Goal: Task Accomplishment & Management: Use online tool/utility

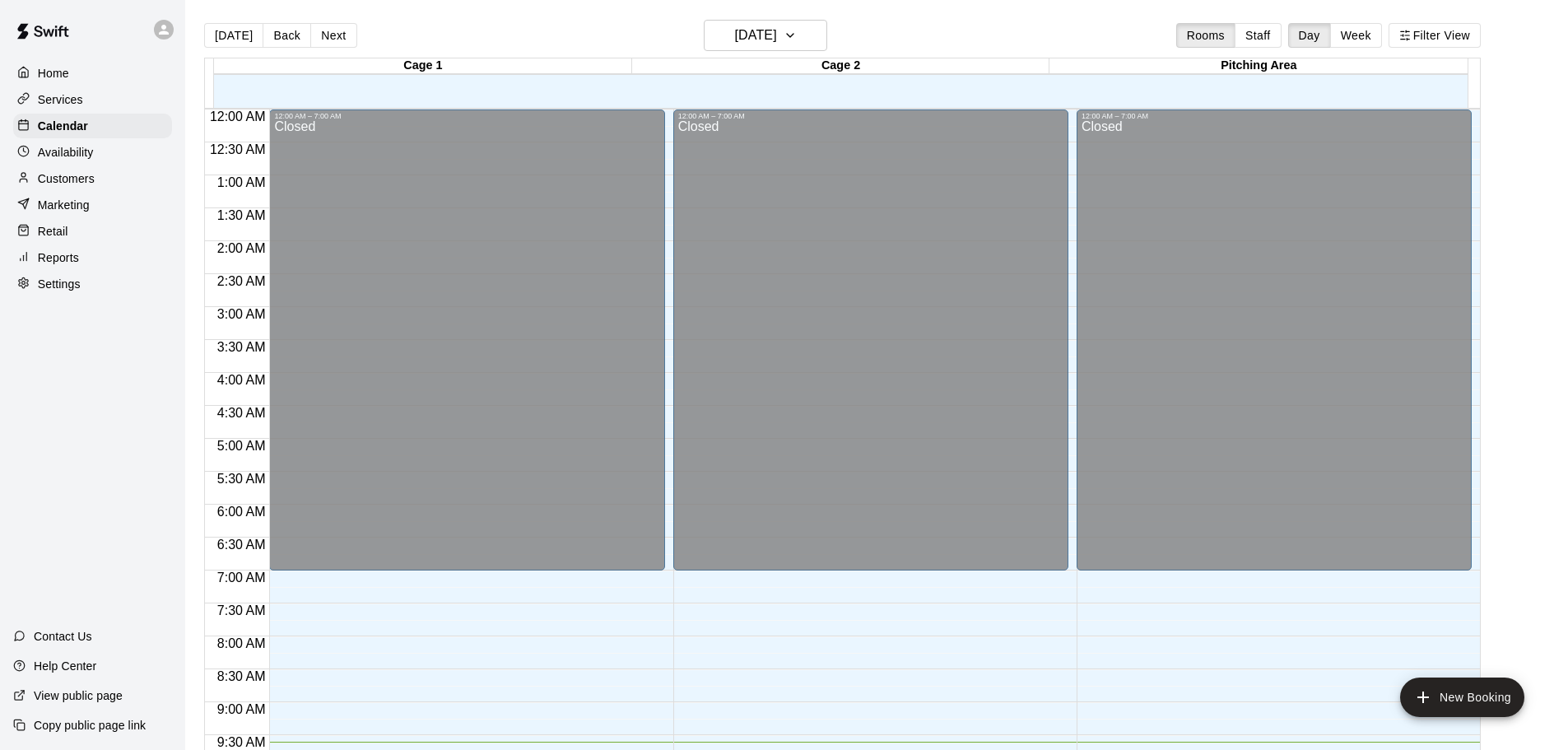
scroll to position [633, 0]
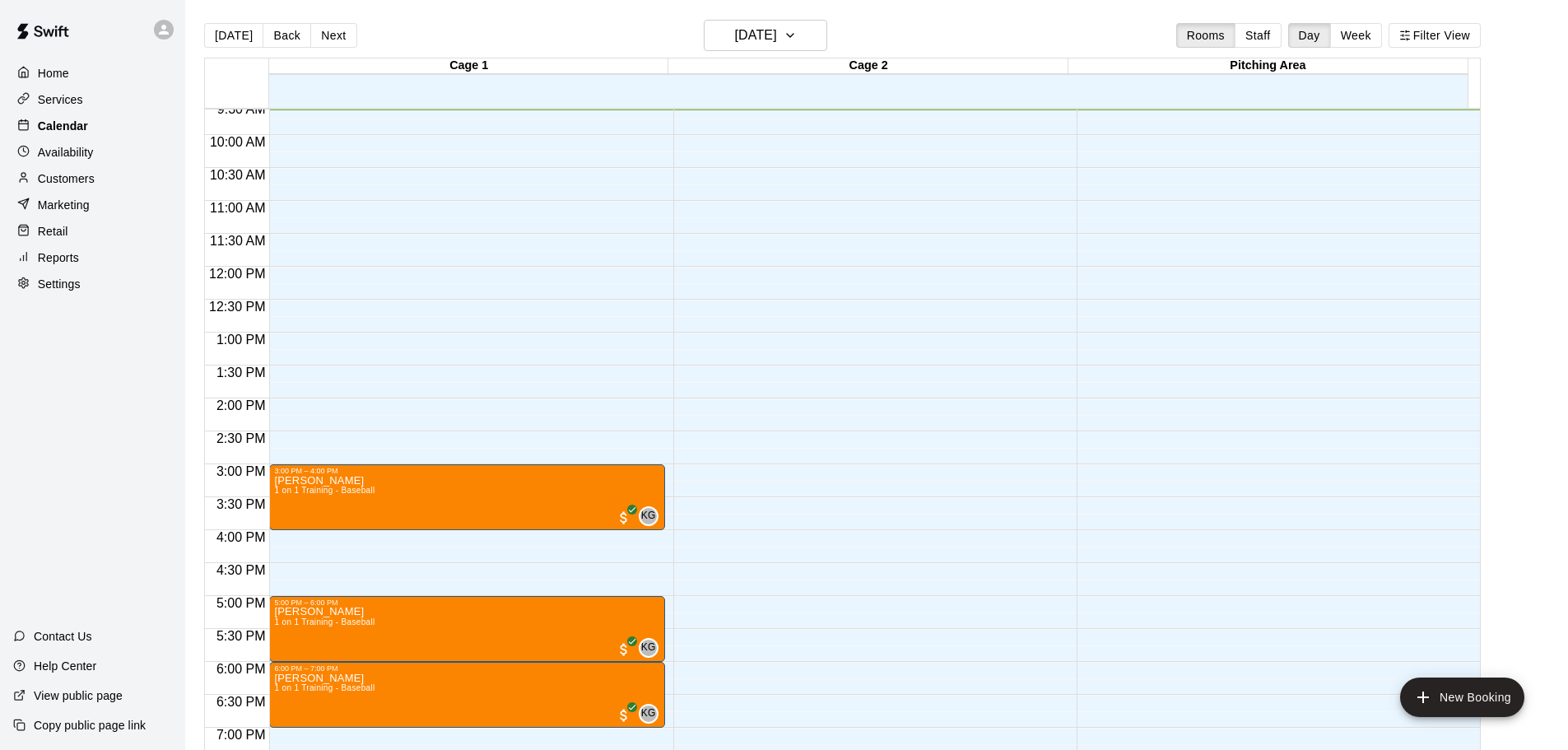
click at [66, 125] on p "Calendar" at bounding box center [63, 126] width 50 height 17
click at [797, 34] on icon "button" at bounding box center [791, 35] width 13 height 20
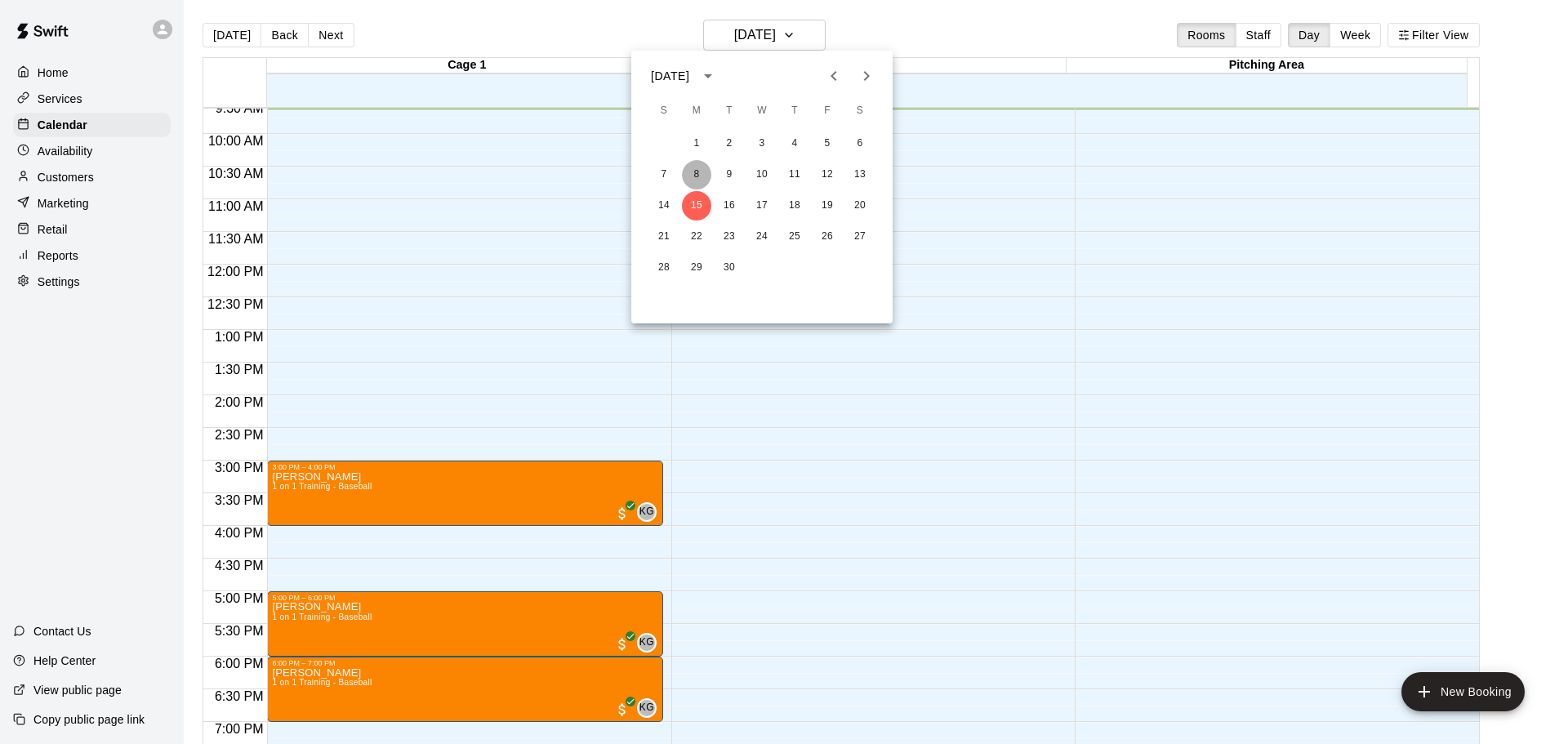
click at [694, 173] on button "8" at bounding box center [696, 174] width 29 height 29
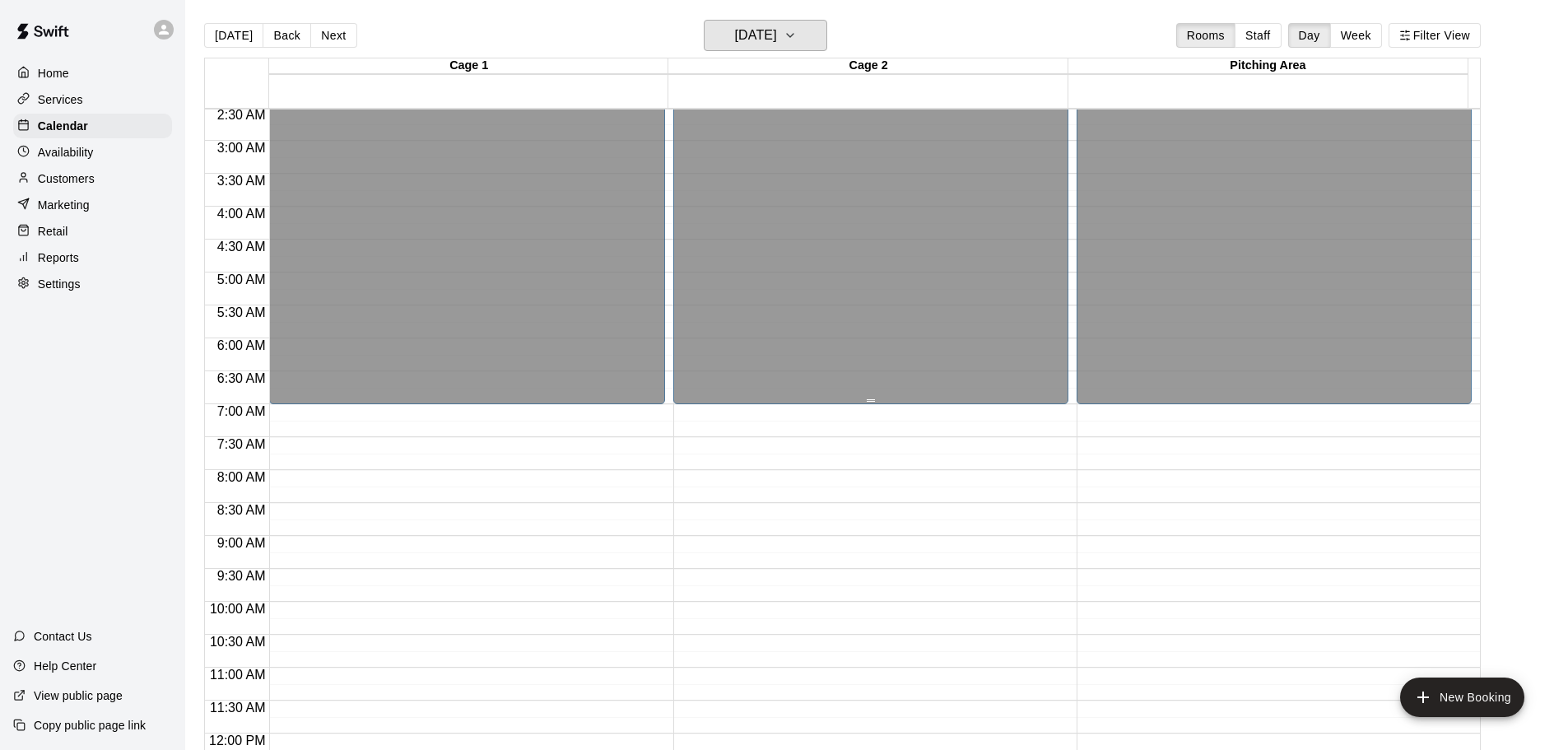
scroll to position [0, 0]
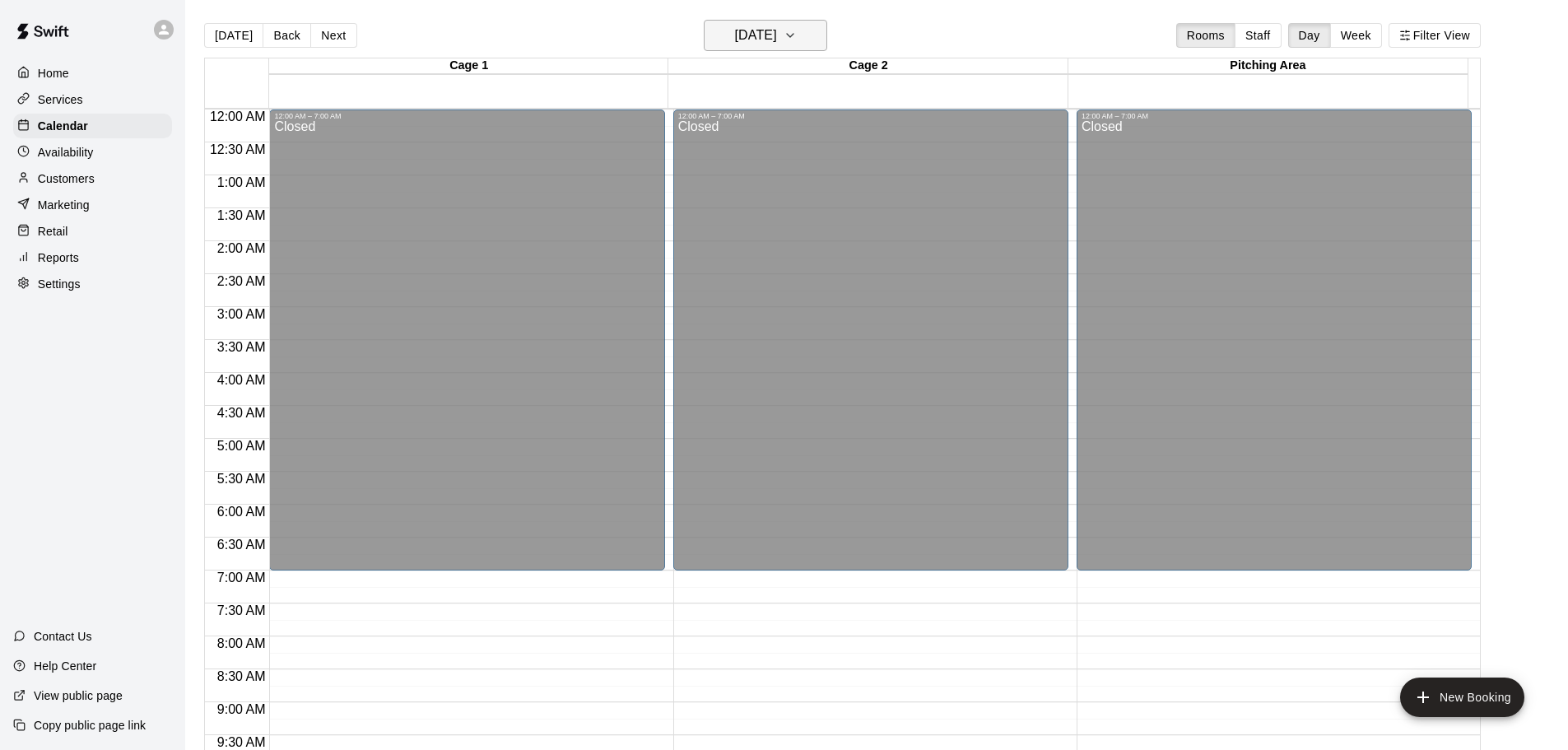
click at [808, 40] on button "[DATE]" at bounding box center [766, 35] width 124 height 31
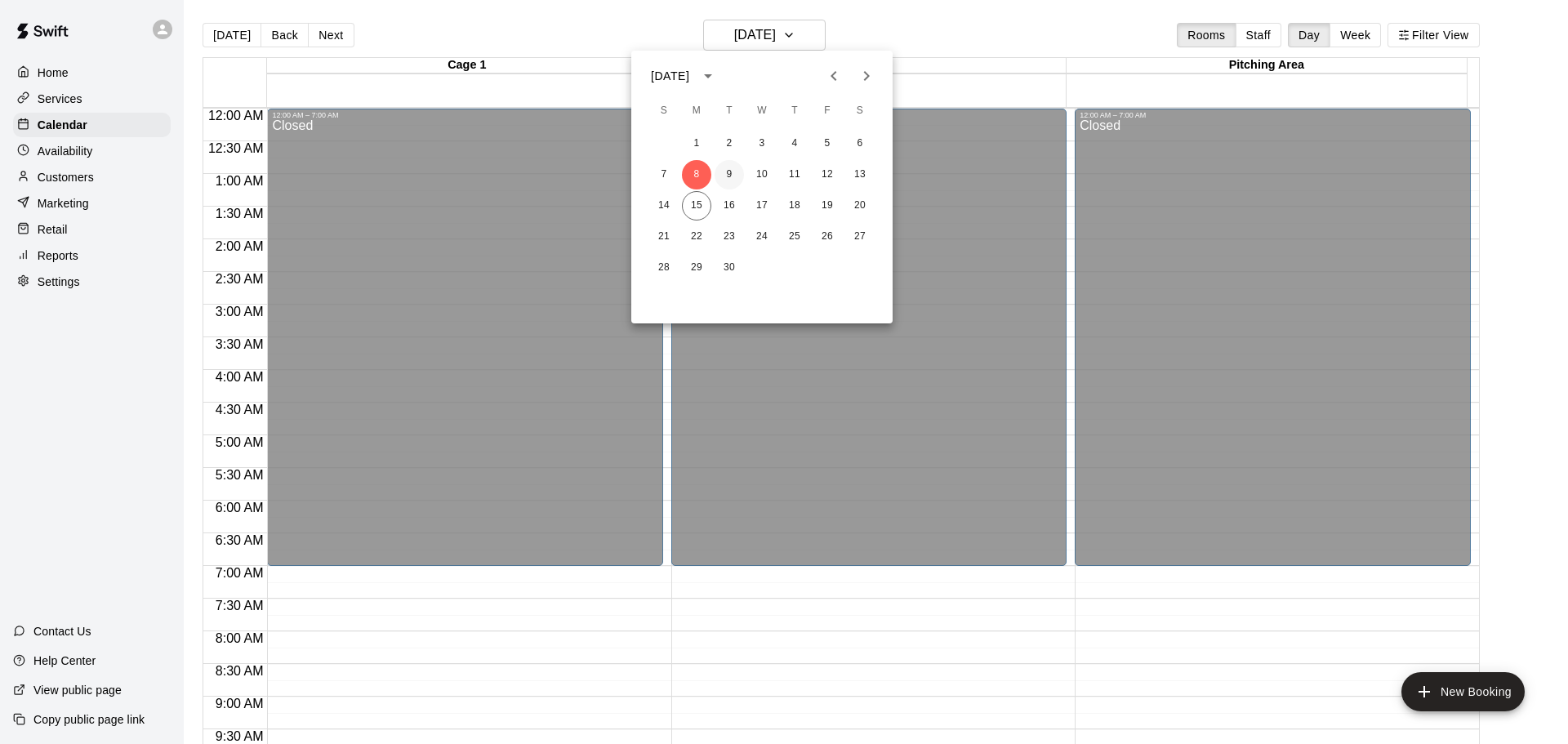
click at [724, 173] on button "9" at bounding box center [729, 174] width 29 height 29
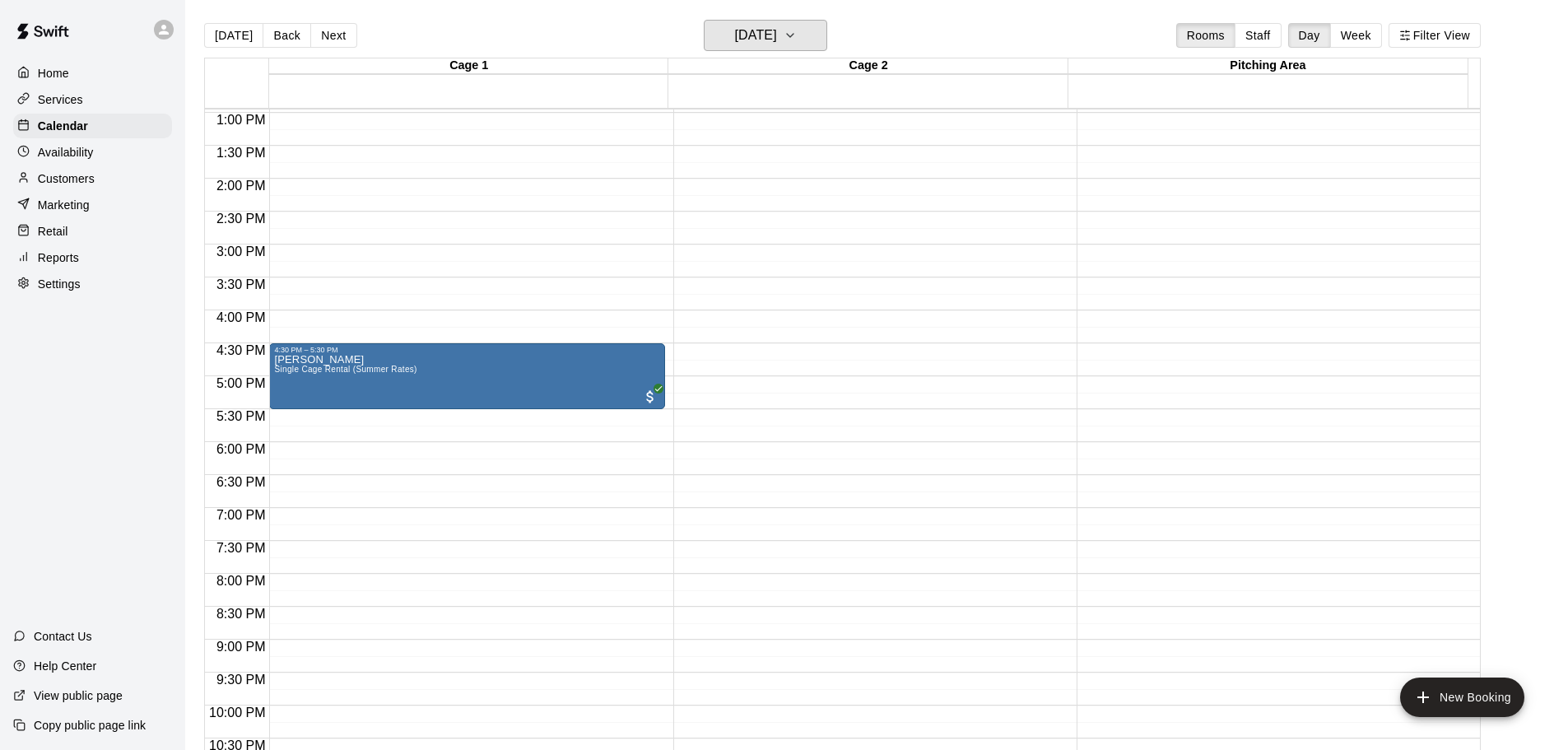
scroll to position [758, 0]
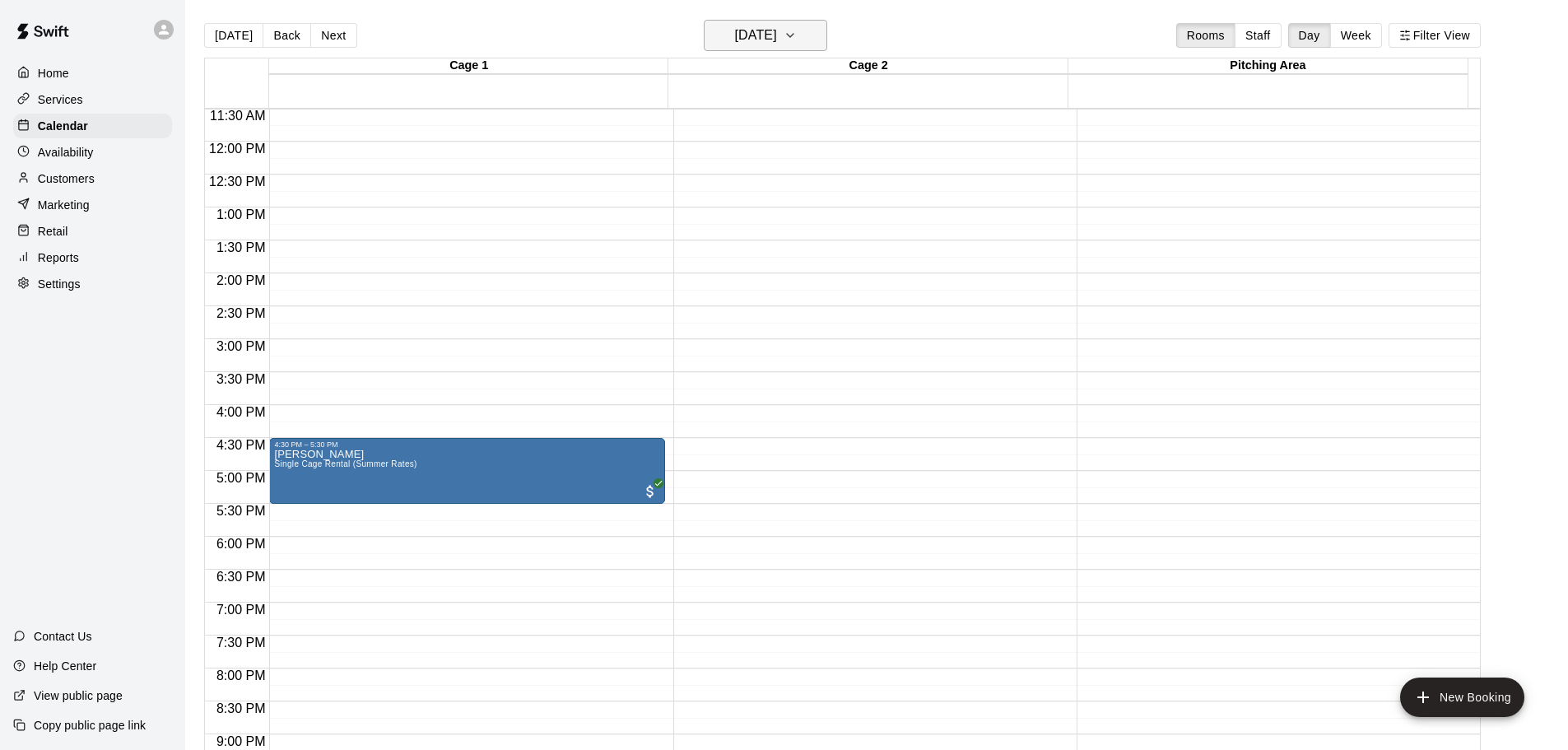
click at [750, 30] on h6 "[DATE]" at bounding box center [756, 34] width 42 height 23
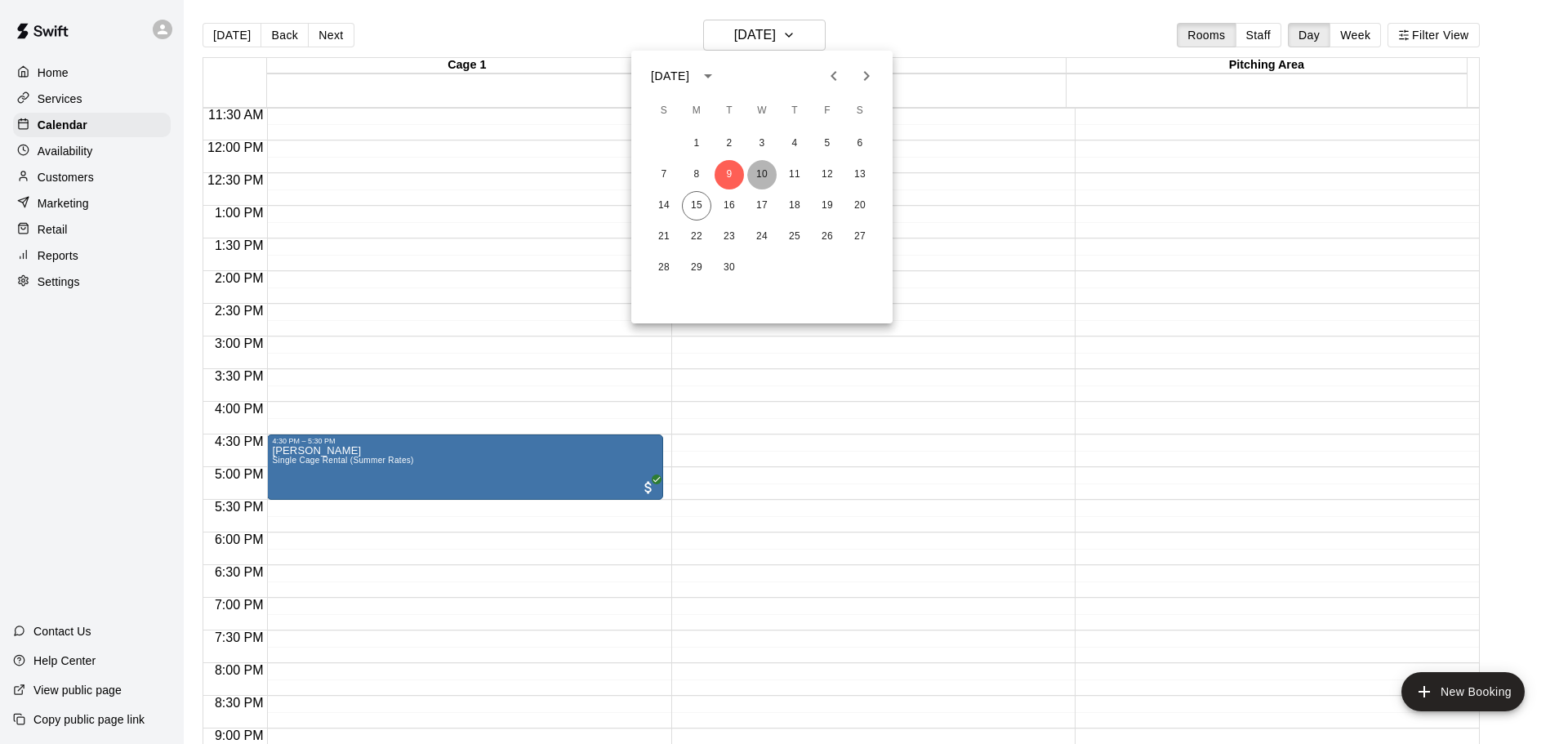
click at [759, 176] on button "10" at bounding box center [761, 174] width 29 height 29
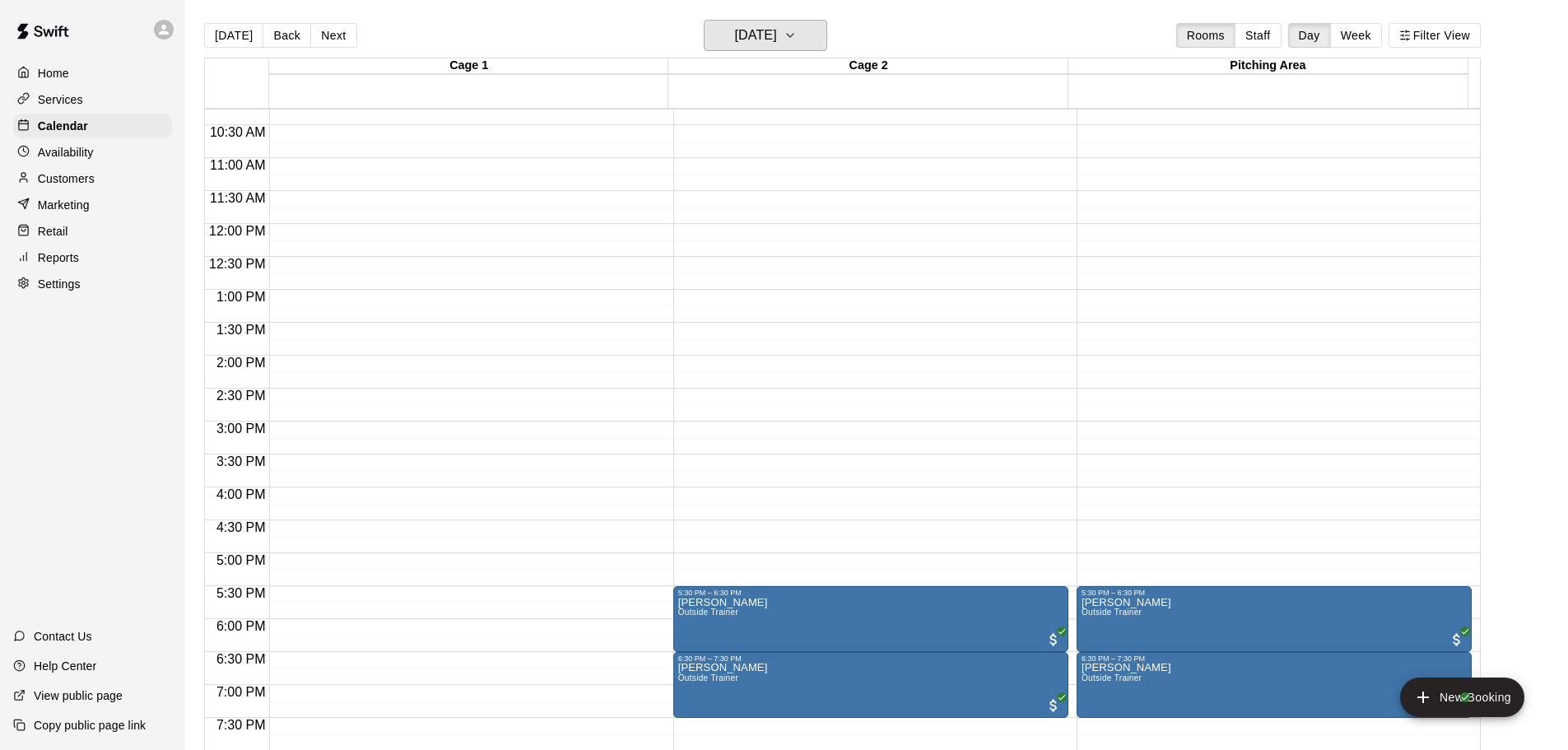
scroll to position [923, 0]
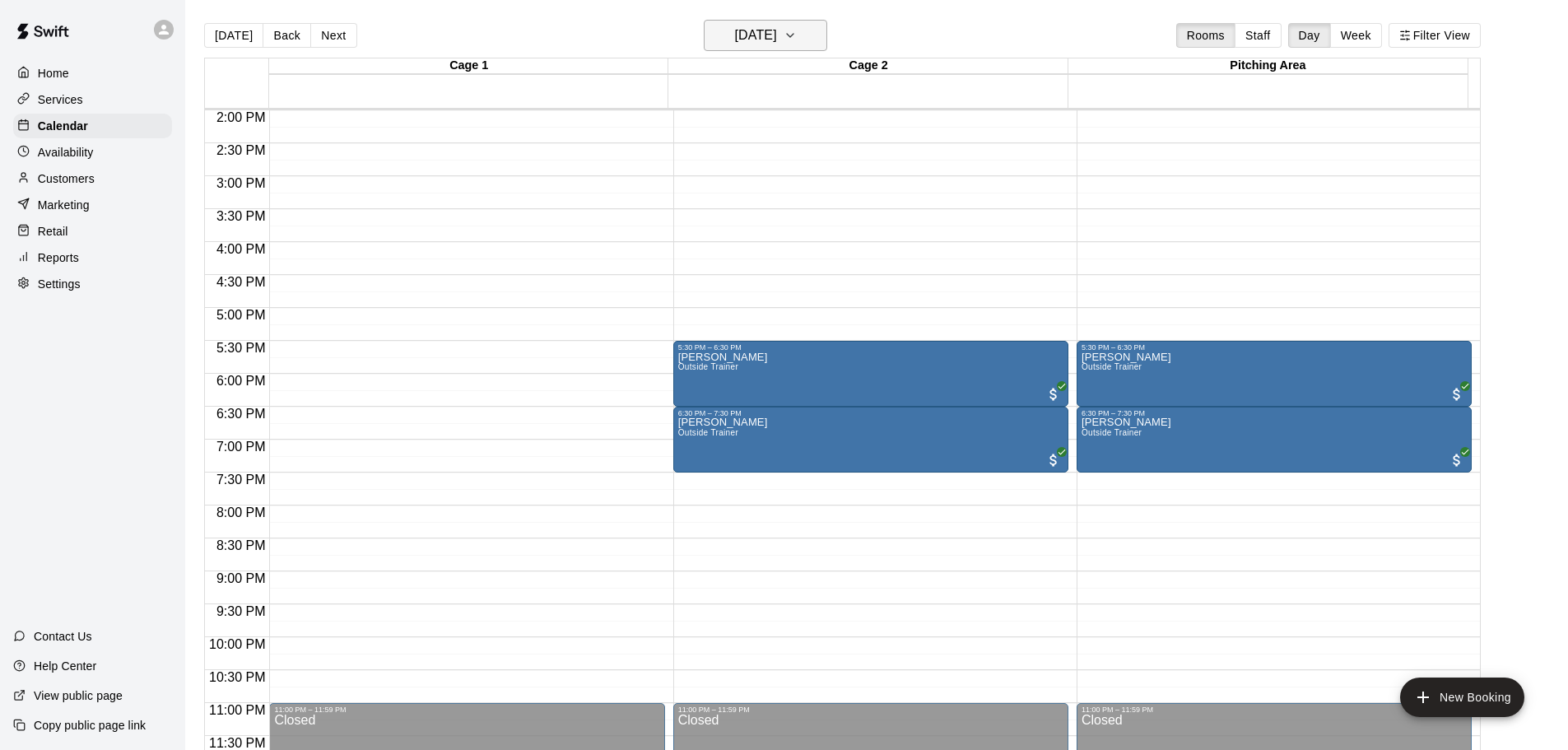
click at [775, 22] on button "[DATE]" at bounding box center [766, 35] width 124 height 31
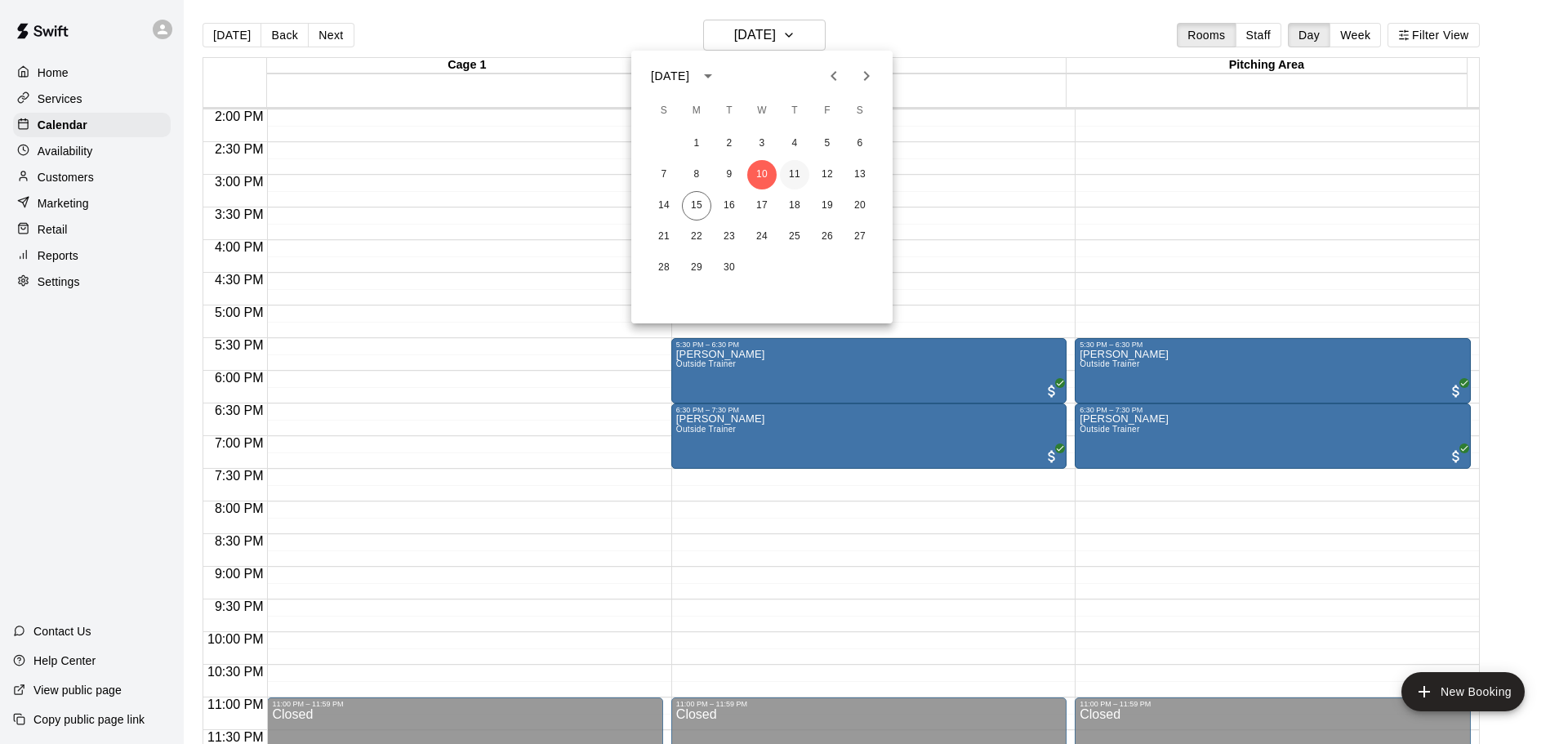
click at [795, 171] on button "11" at bounding box center [794, 174] width 29 height 29
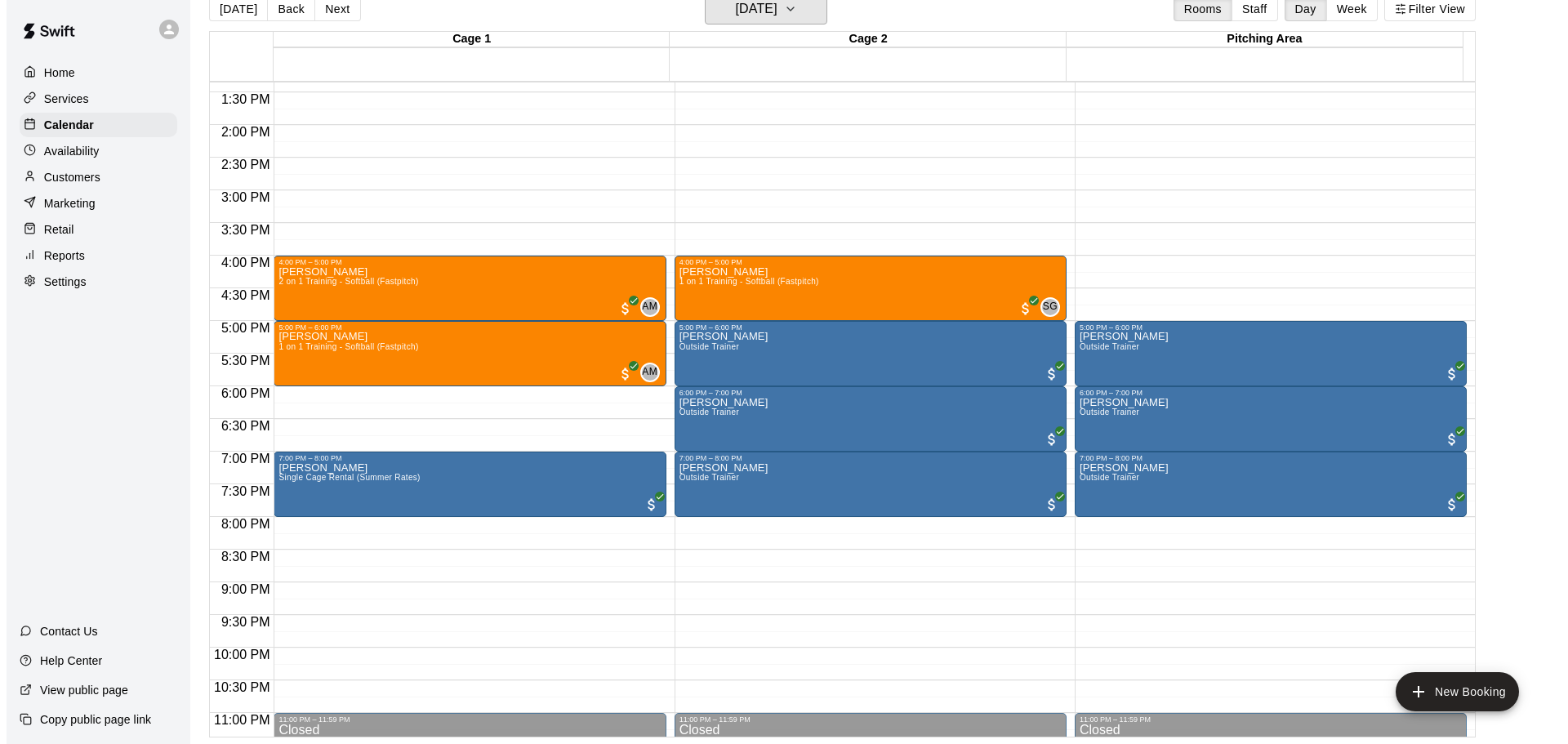
scroll to position [834, 0]
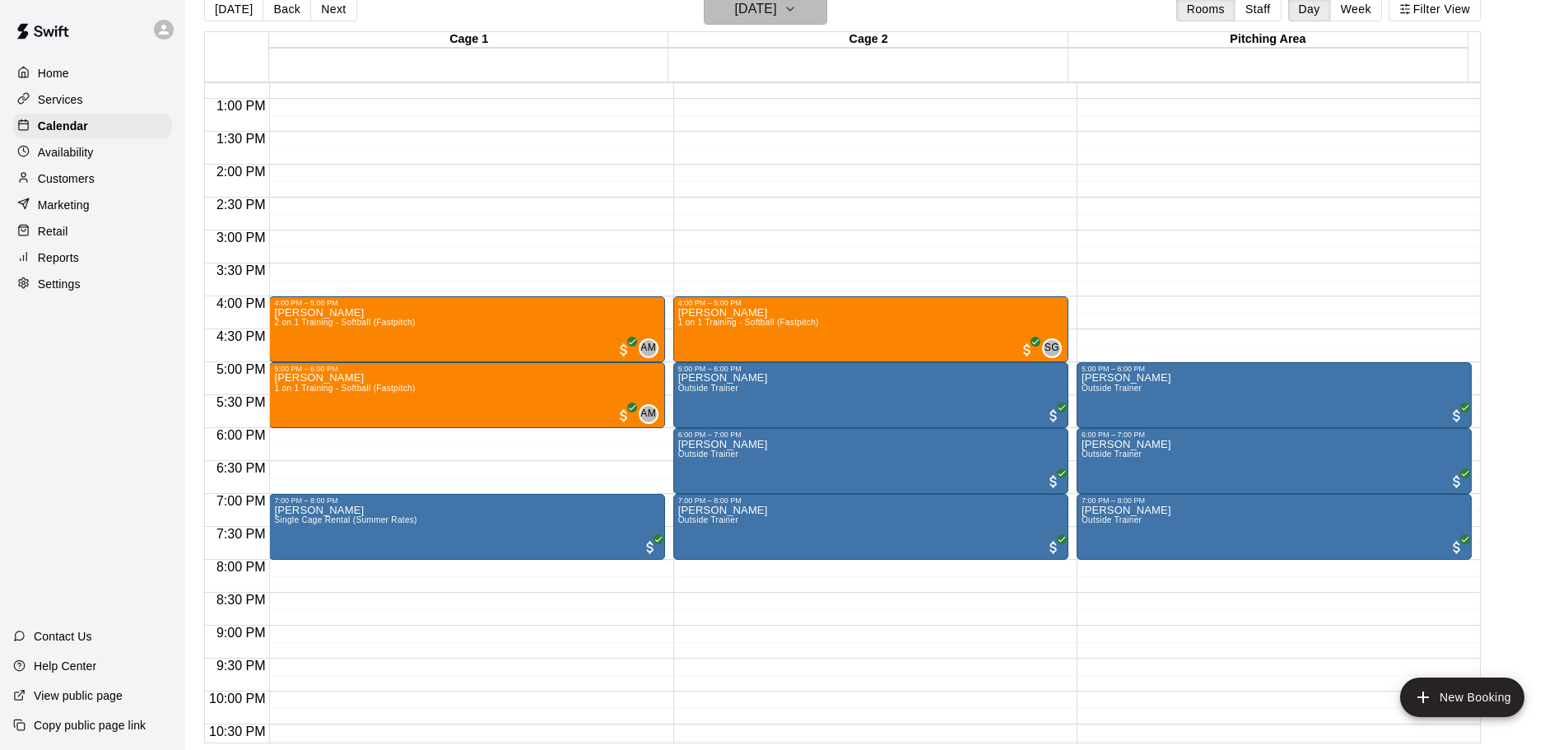
click at [777, 18] on h6 "[DATE]" at bounding box center [756, 8] width 42 height 23
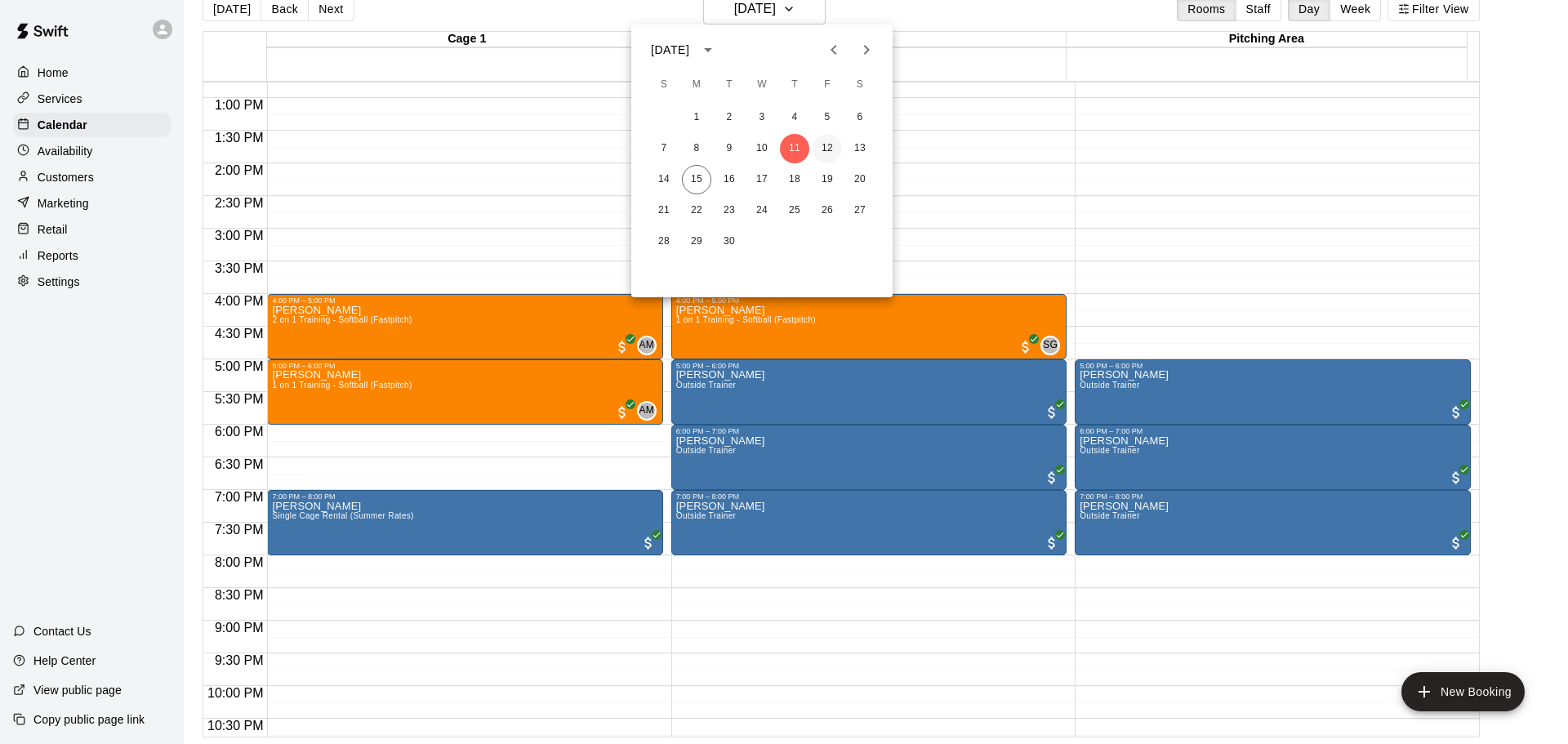
click at [822, 144] on button "12" at bounding box center [827, 148] width 29 height 29
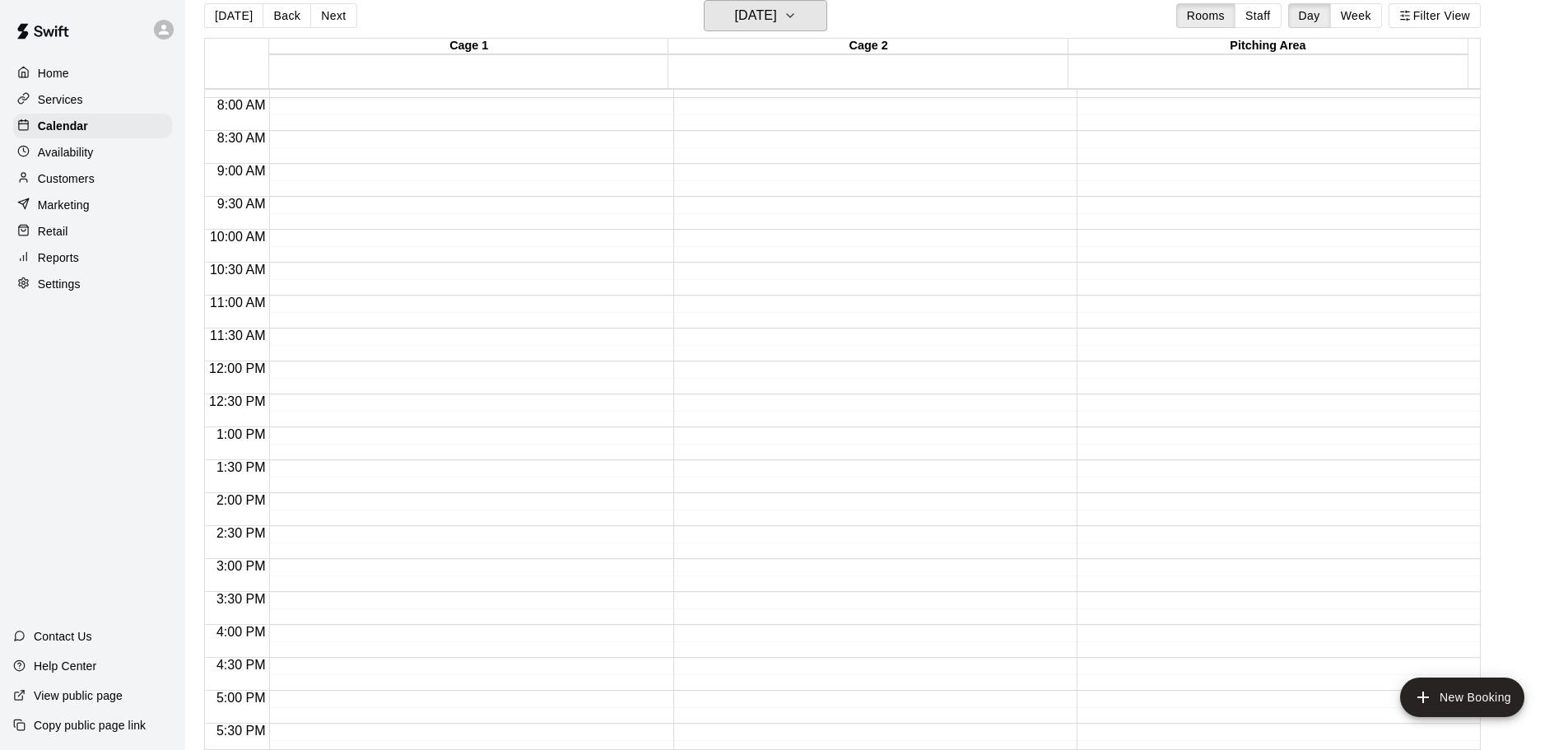
scroll to position [511, 0]
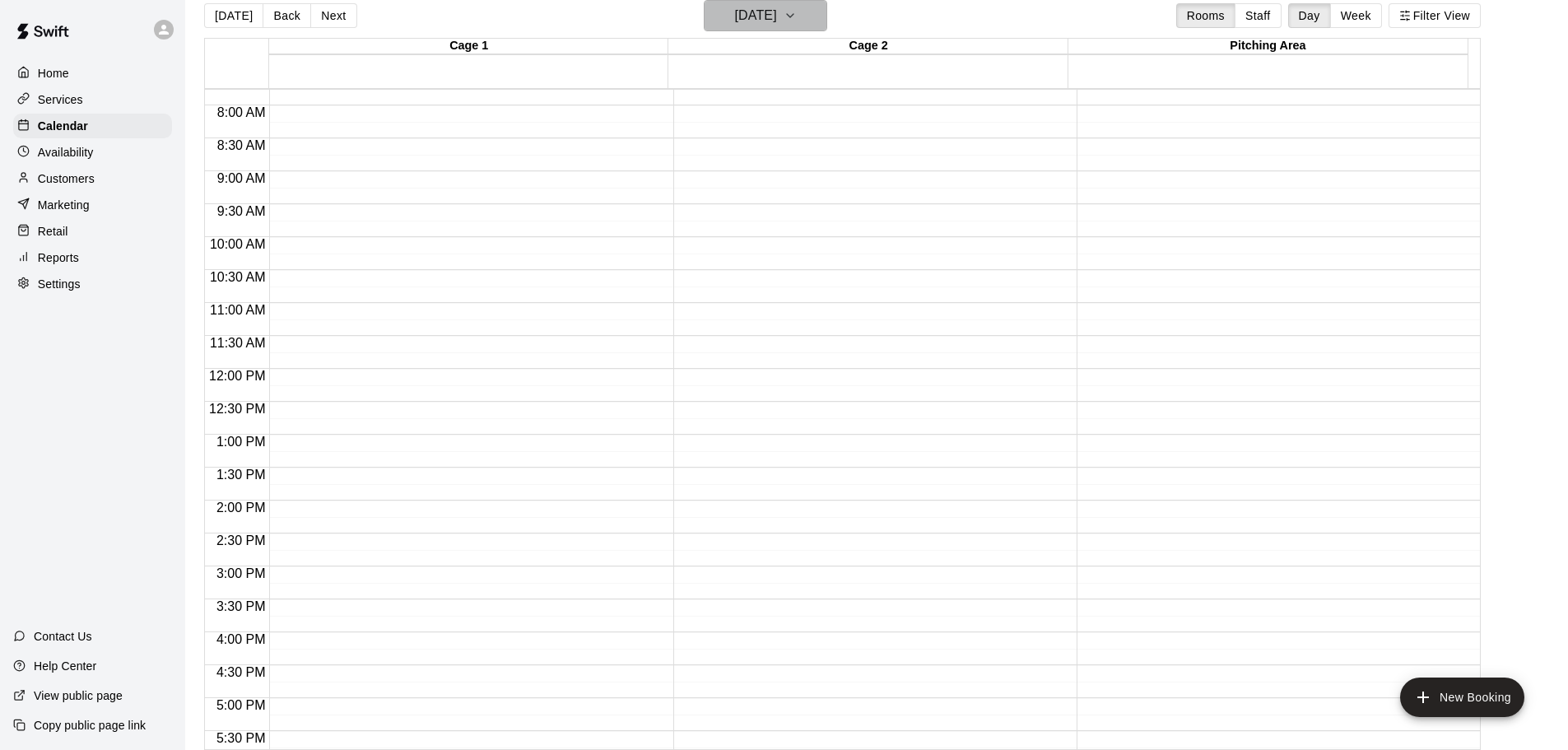
click at [802, 23] on button "[DATE]" at bounding box center [766, 15] width 124 height 31
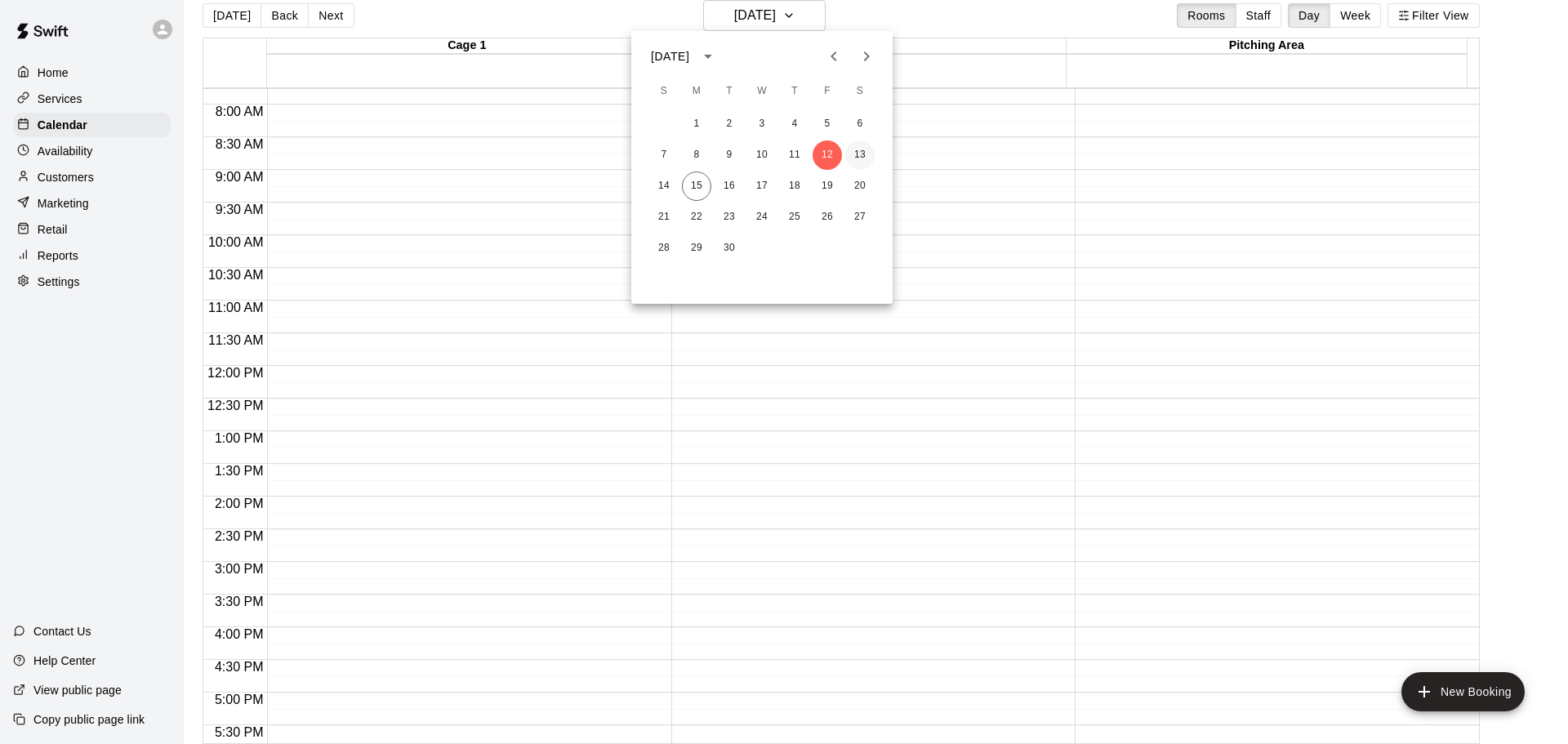
click at [855, 152] on button "13" at bounding box center [859, 155] width 29 height 29
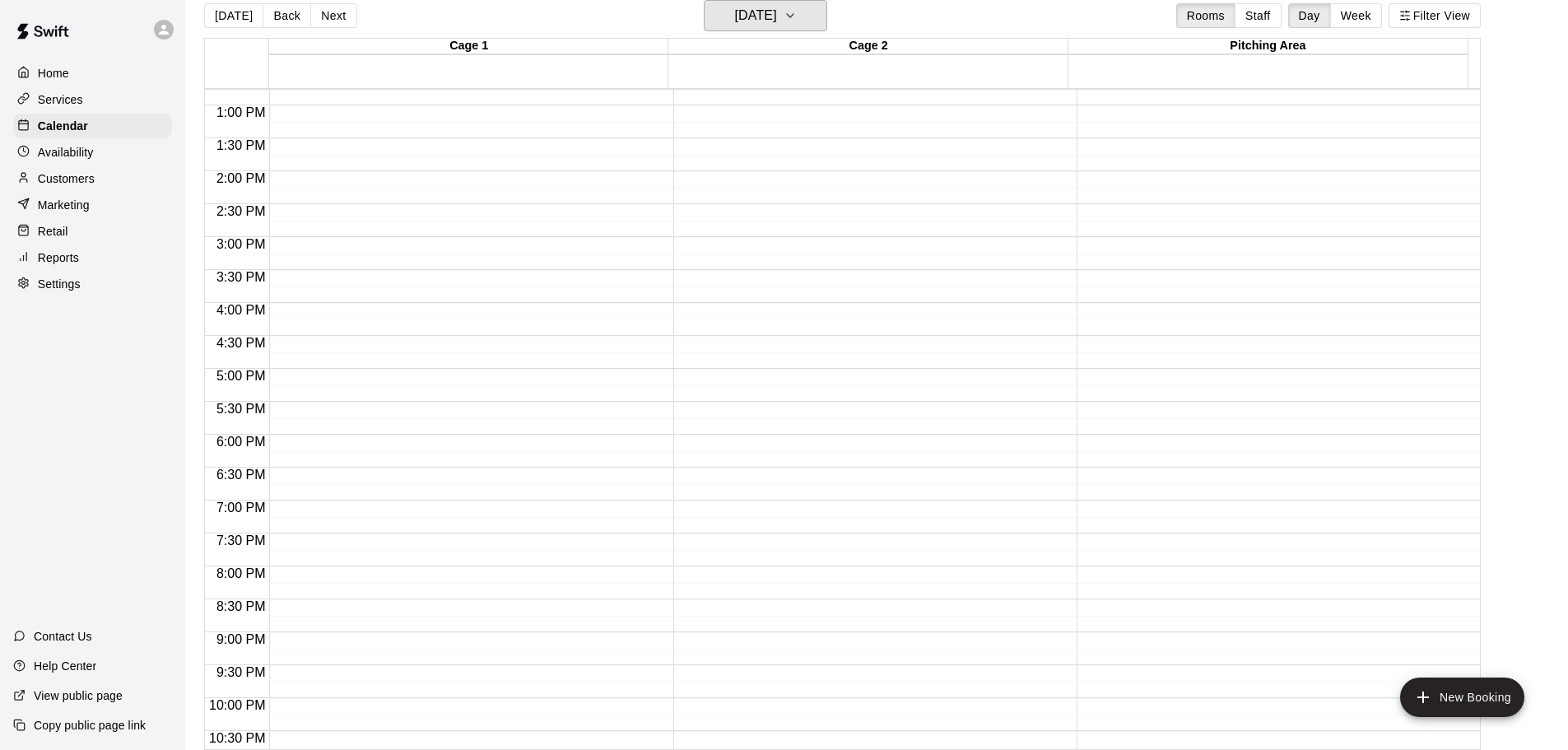
scroll to position [923, 0]
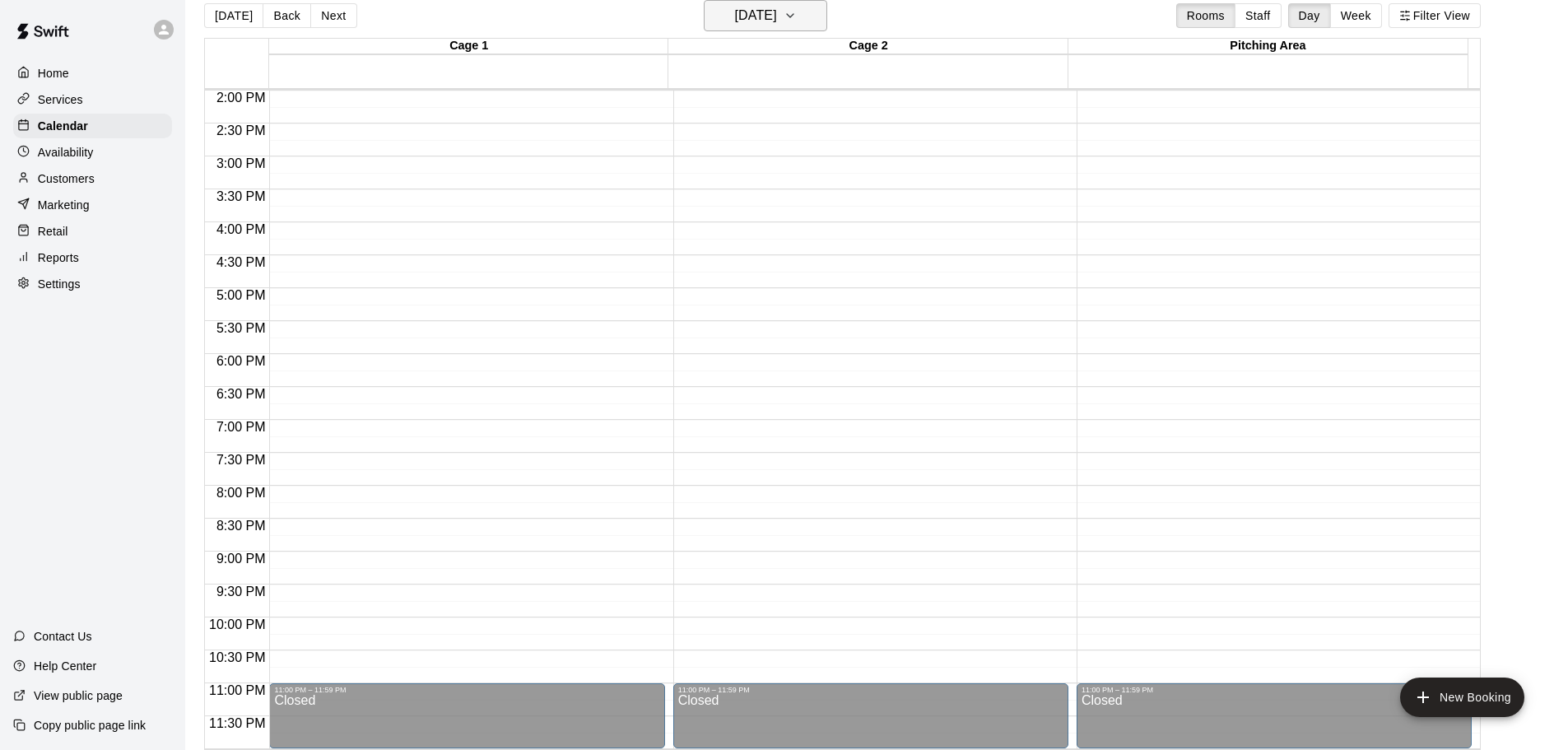
click at [777, 19] on h6 "[DATE]" at bounding box center [756, 15] width 42 height 23
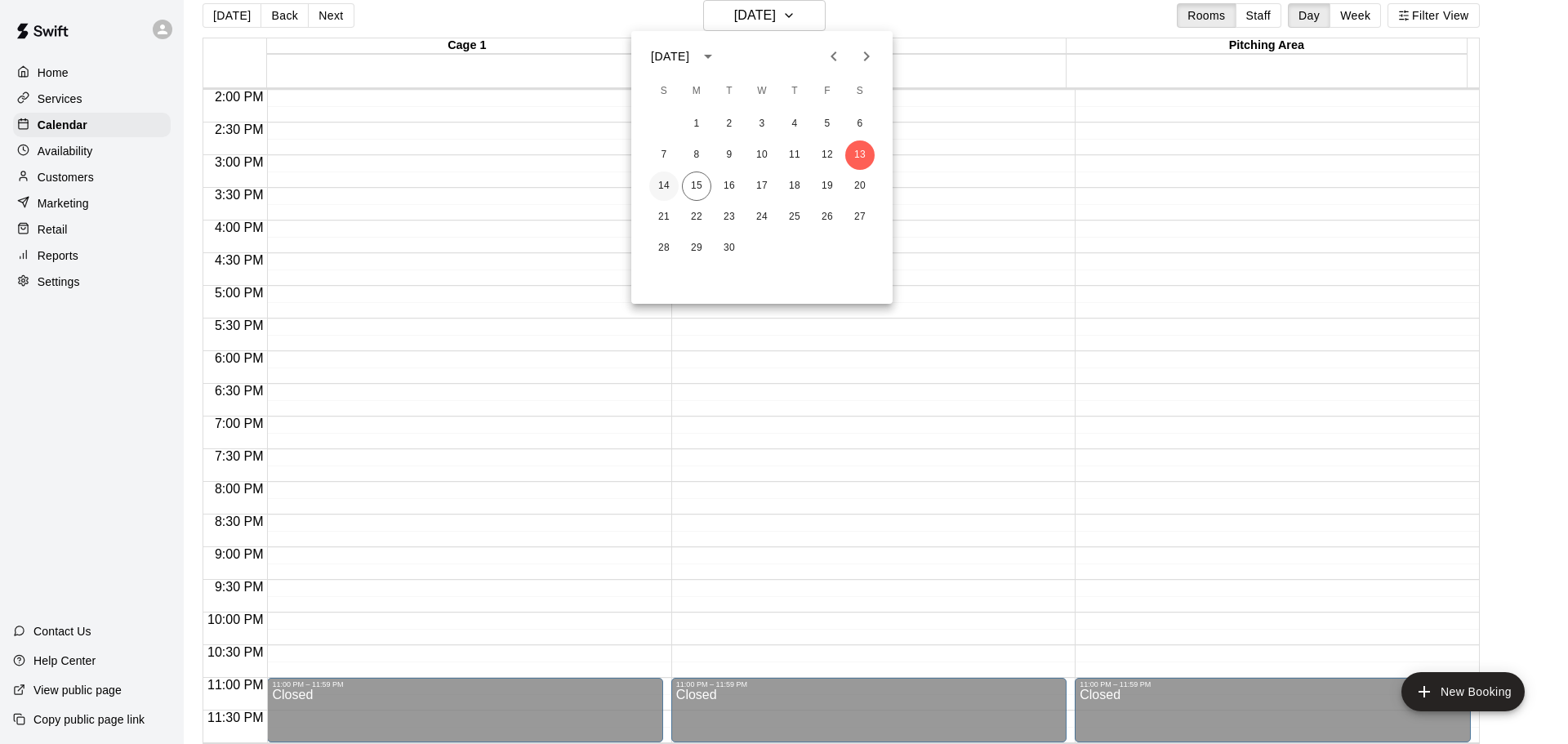
click at [662, 186] on button "14" at bounding box center [664, 186] width 29 height 29
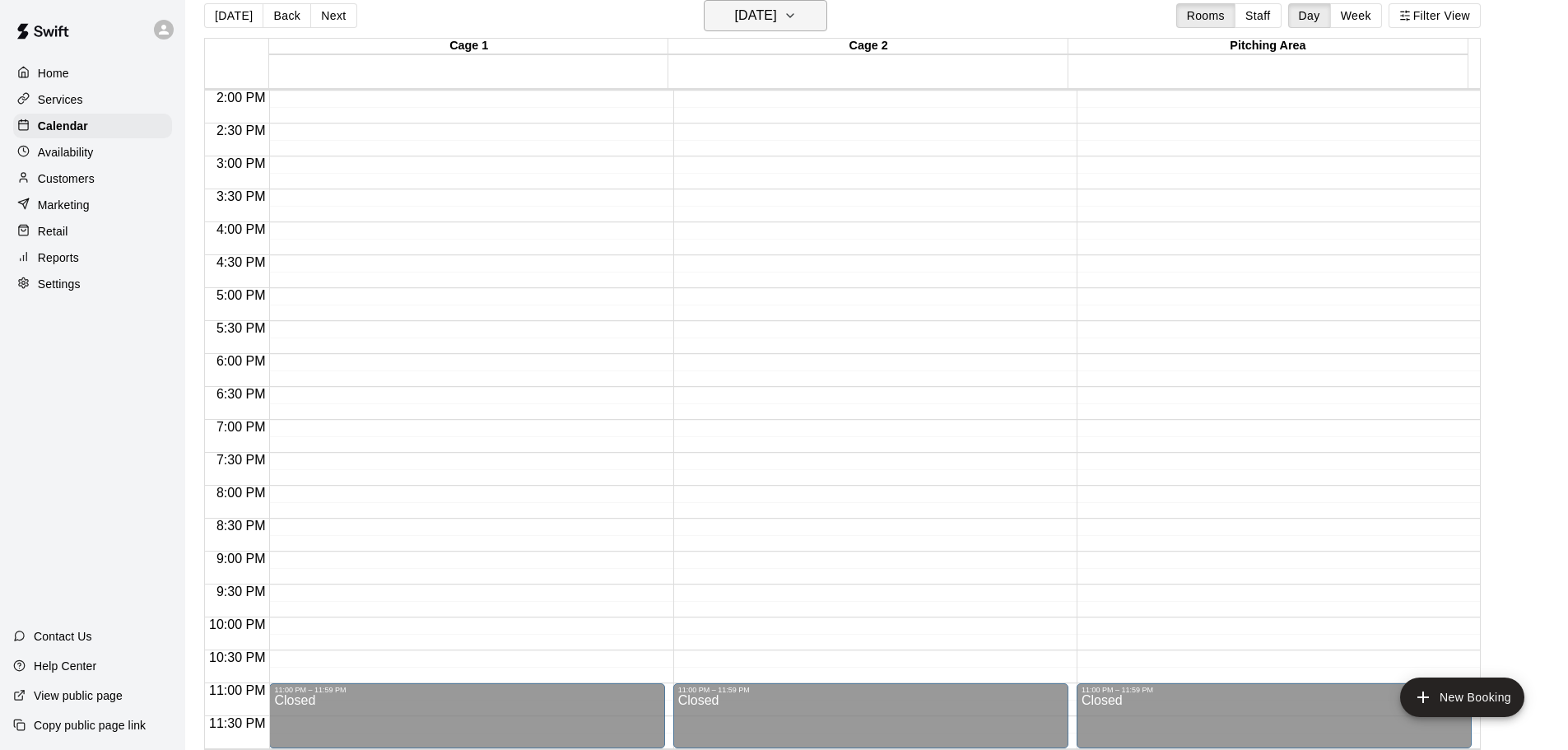
click at [767, 19] on h6 "[DATE]" at bounding box center [756, 15] width 42 height 23
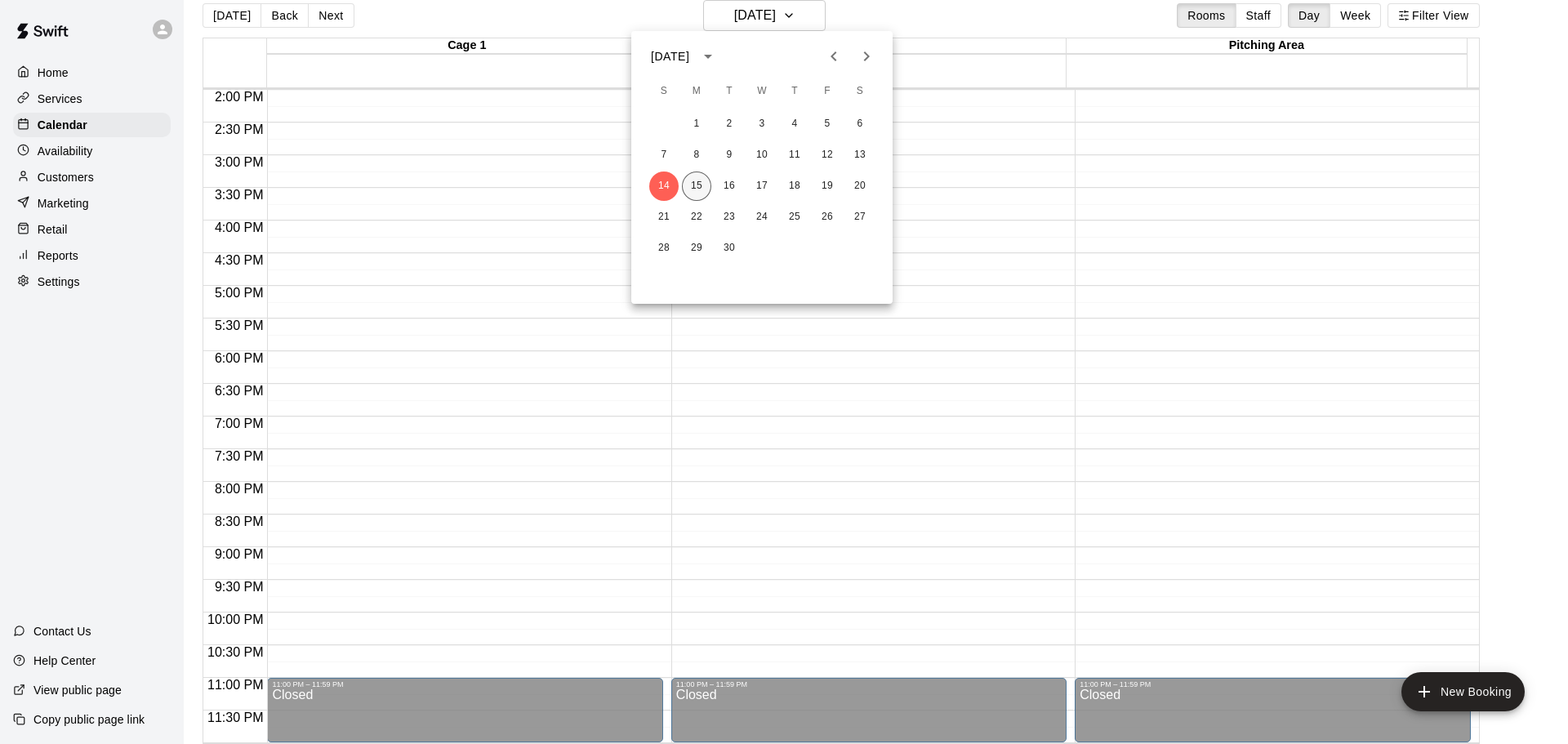
click at [699, 189] on button "15" at bounding box center [696, 186] width 29 height 29
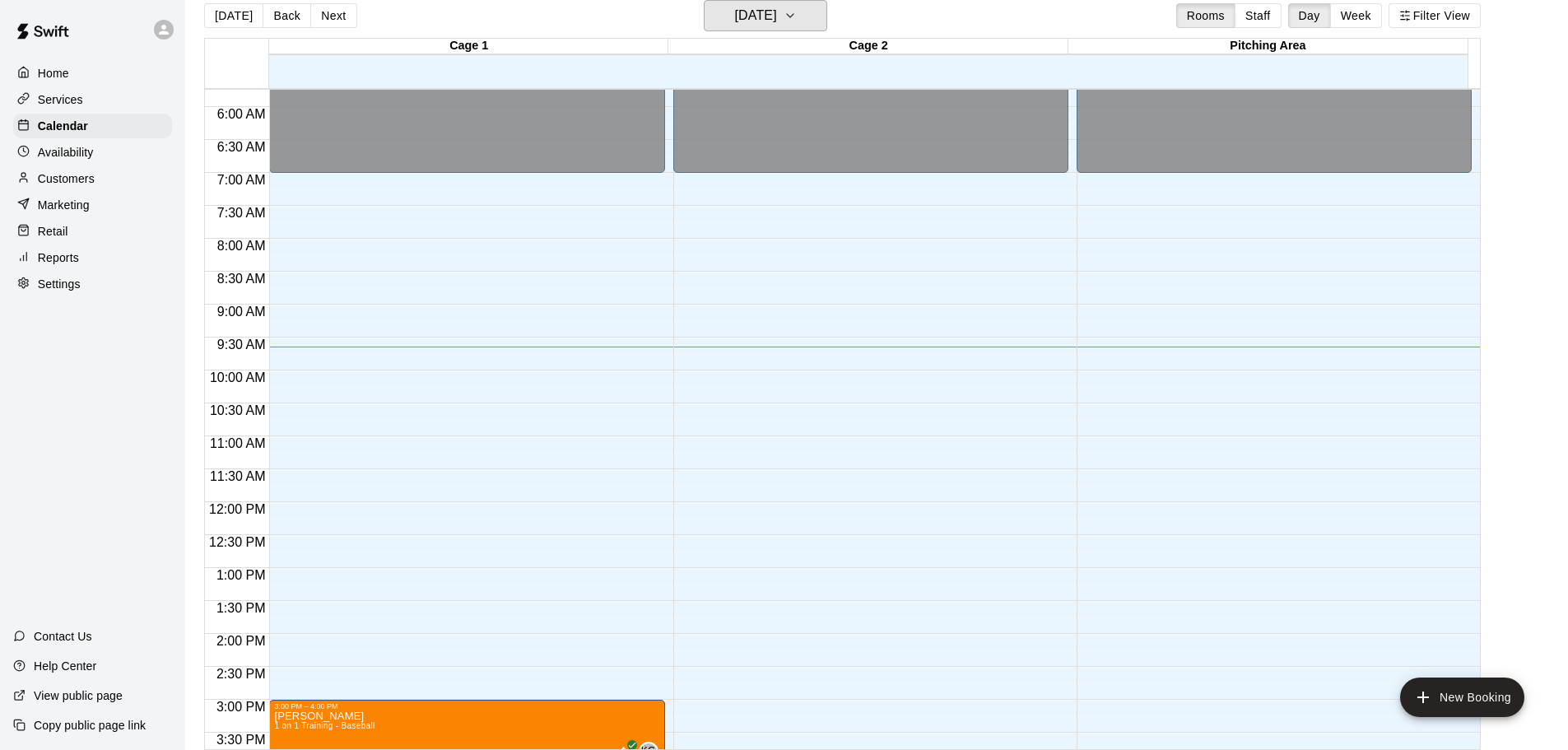
scroll to position [346, 0]
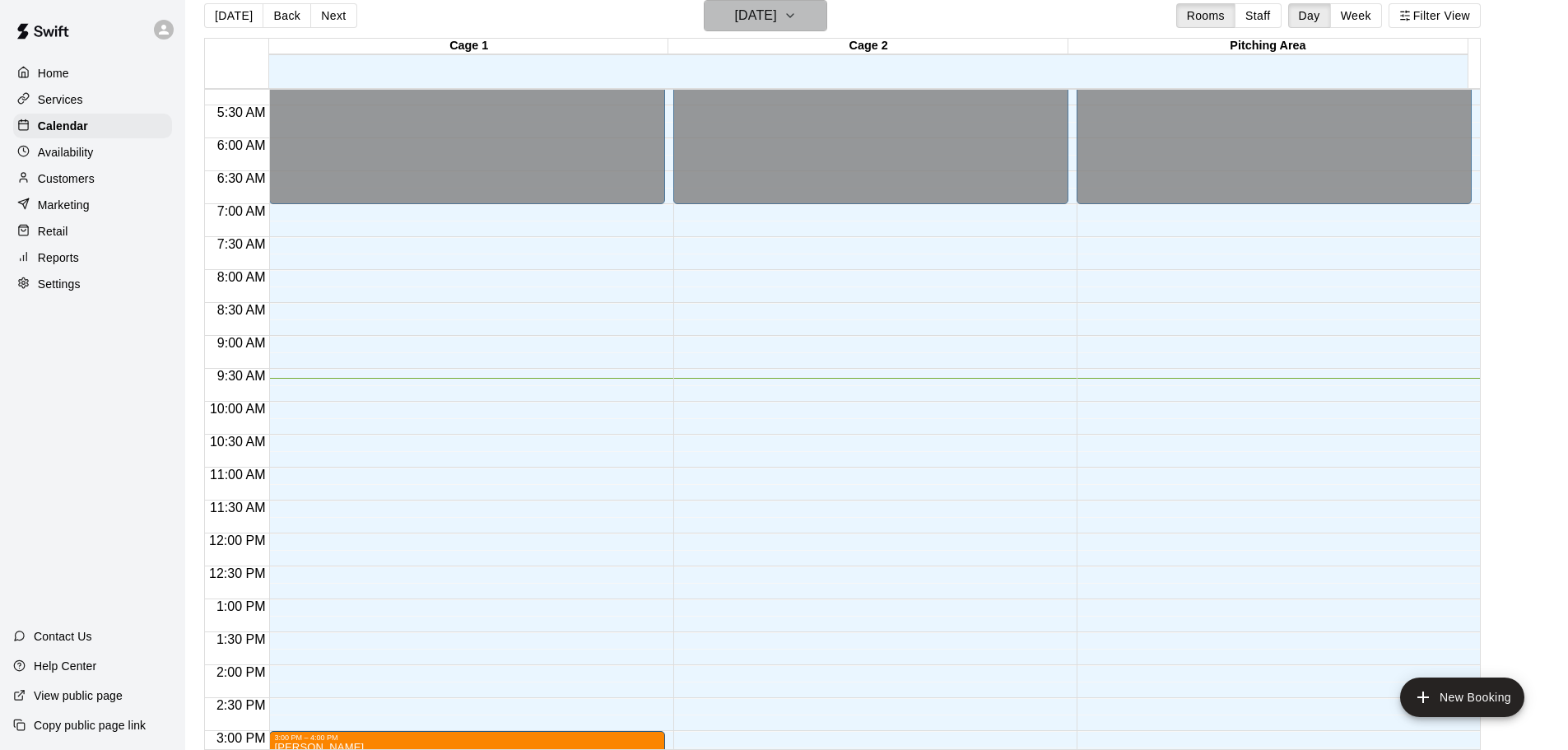
click at [797, 19] on icon "button" at bounding box center [791, 16] width 13 height 20
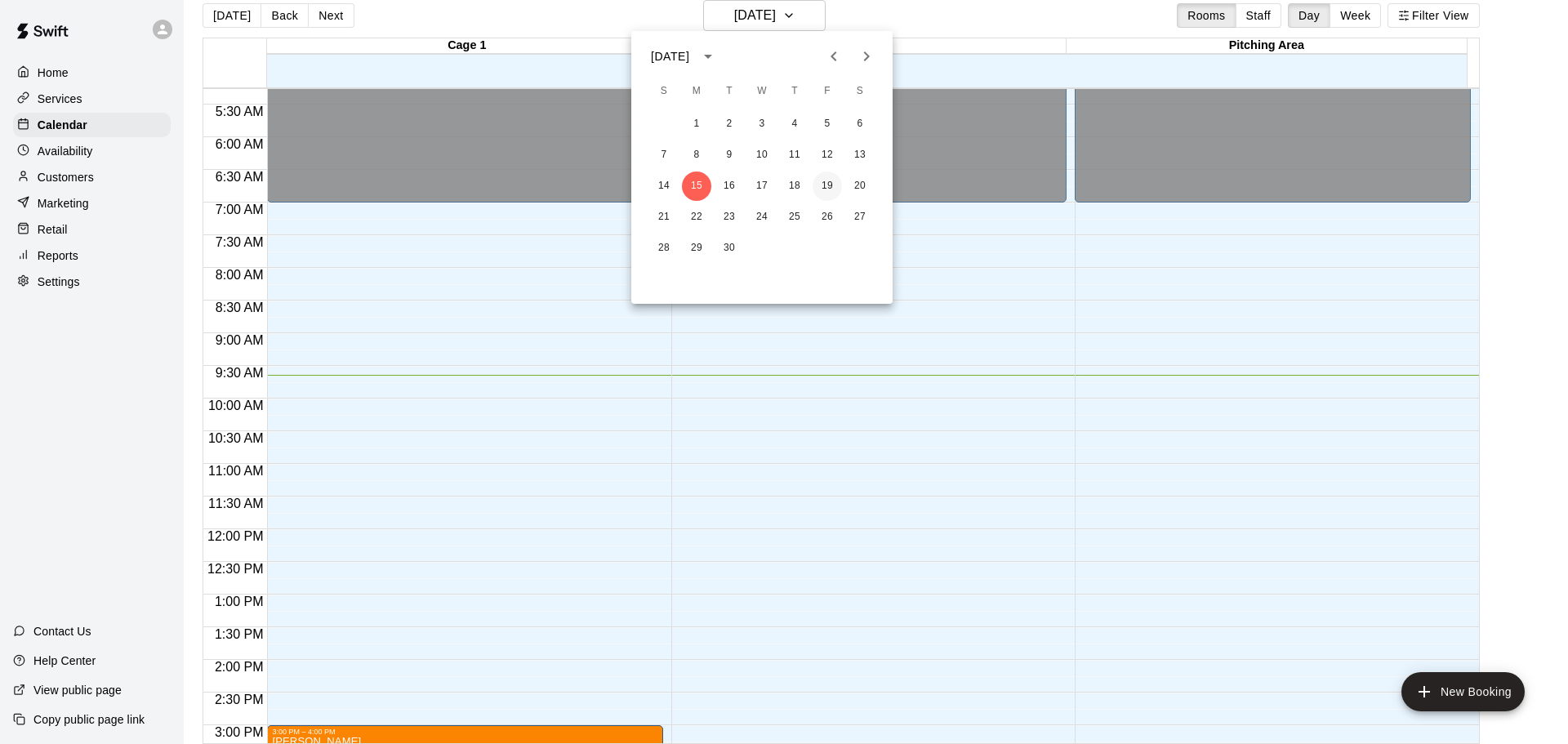
click at [830, 184] on button "19" at bounding box center [827, 186] width 29 height 29
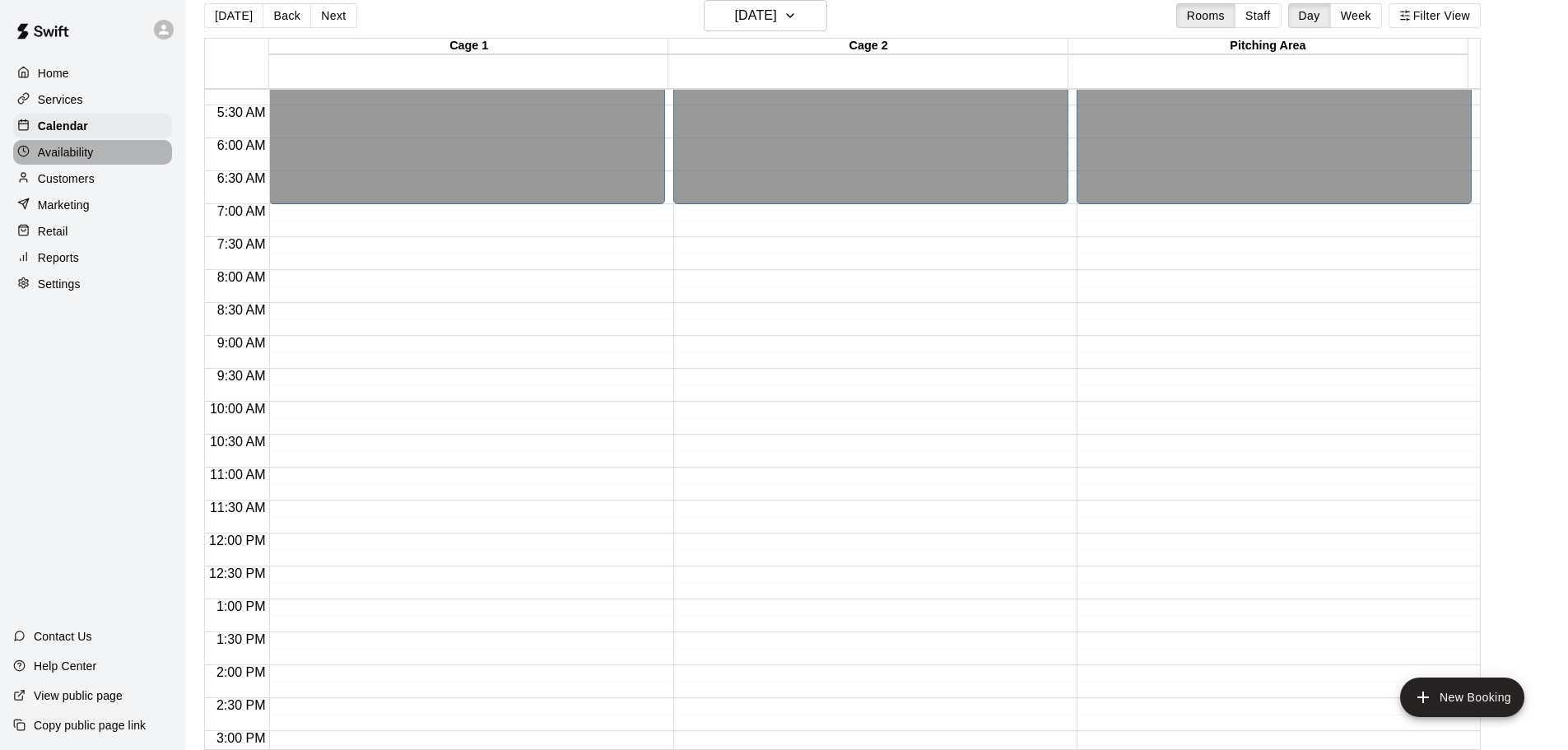
click at [64, 160] on p "Availability" at bounding box center [66, 152] width 56 height 17
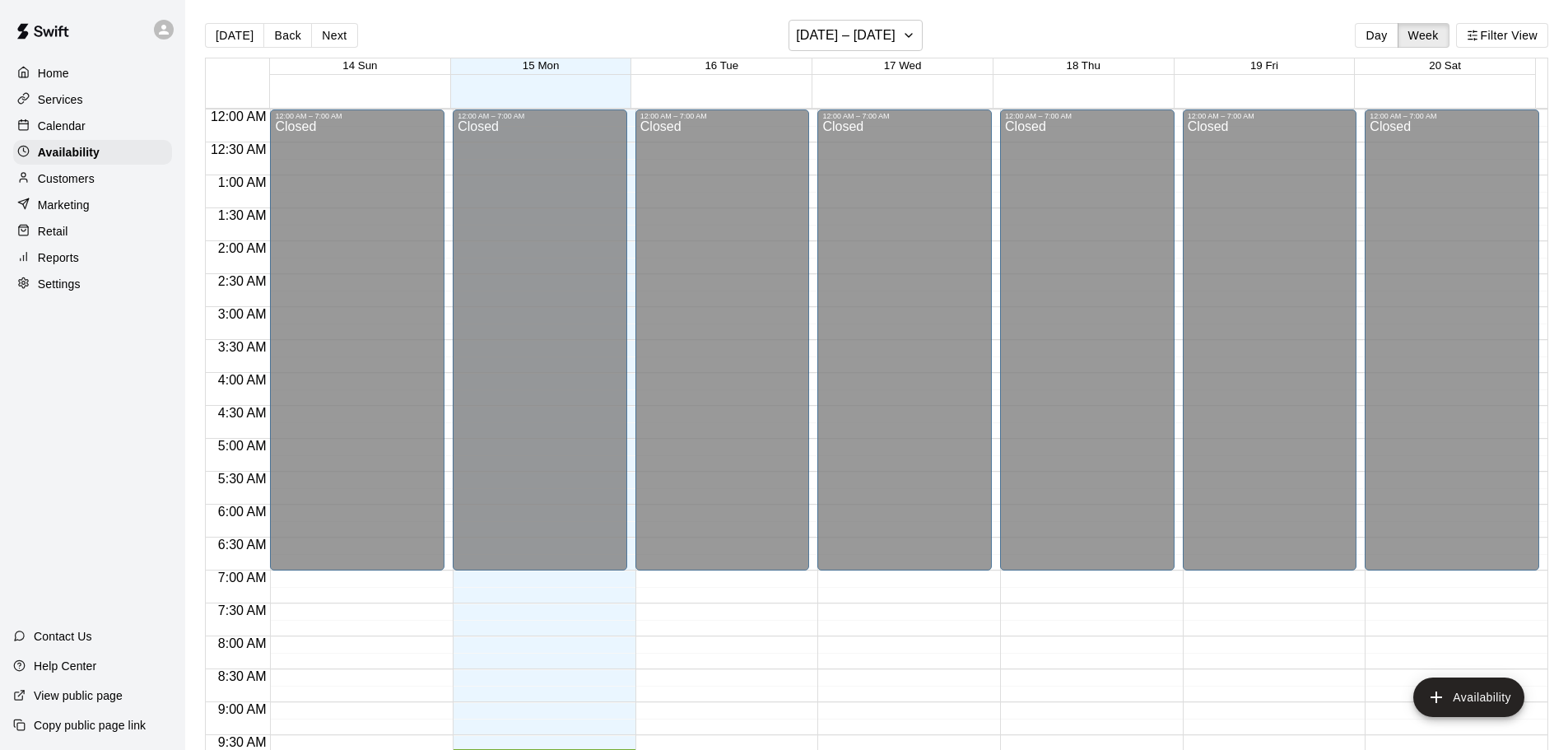
click at [57, 266] on p "Reports" at bounding box center [58, 258] width 41 height 17
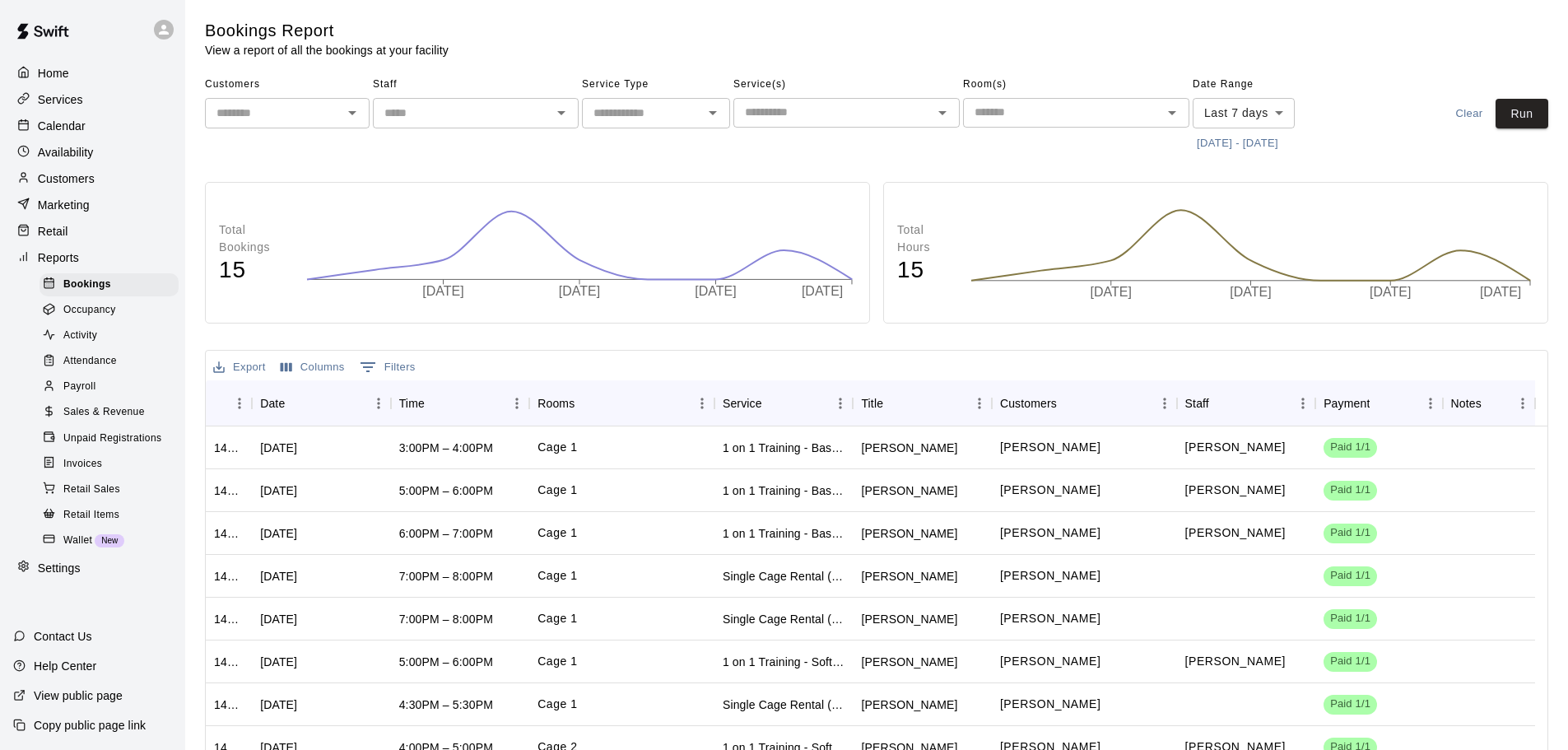
click at [97, 421] on span "Sales & Revenue" at bounding box center [103, 413] width 82 height 17
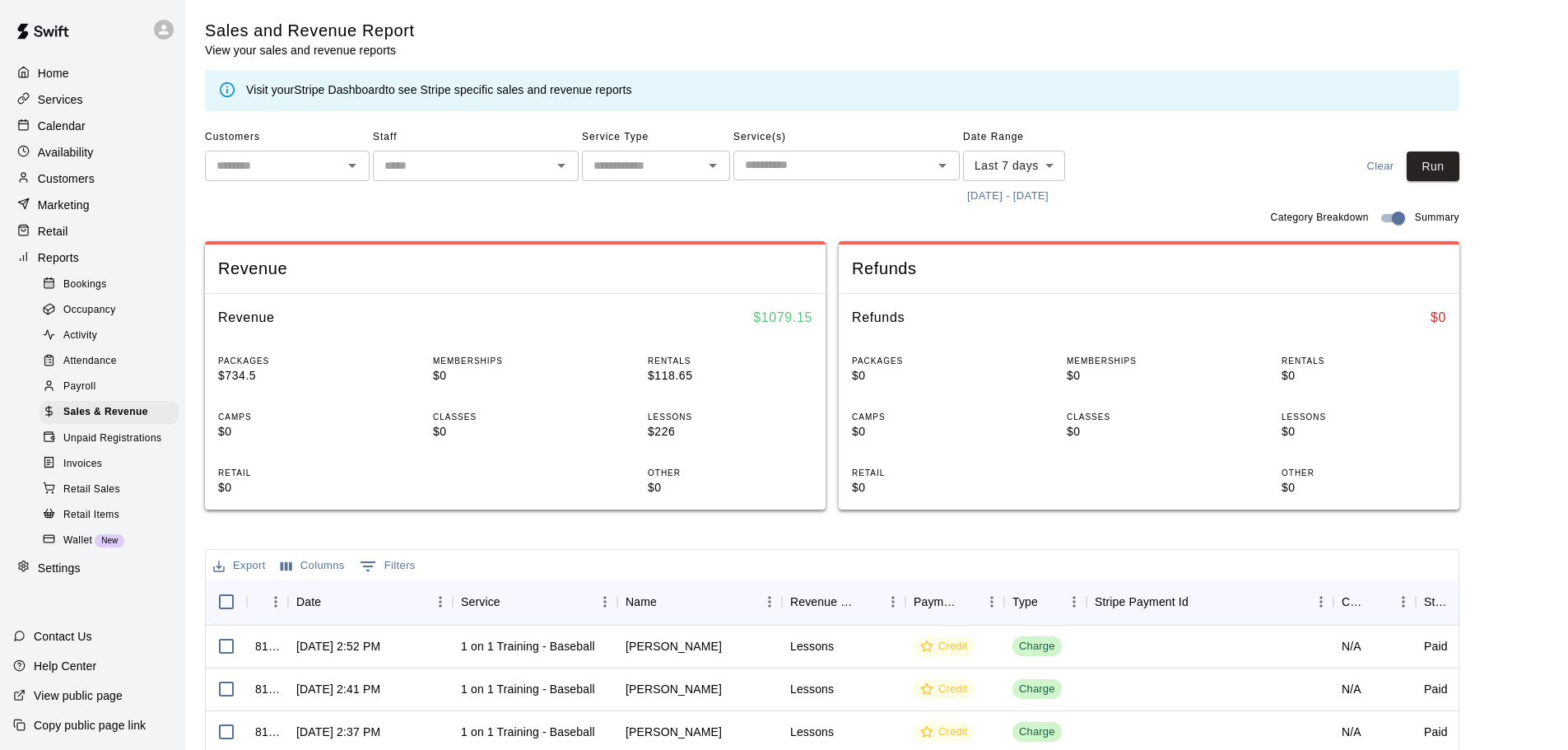
click at [1010, 198] on button "[DATE] - [DATE]" at bounding box center [1008, 196] width 90 height 25
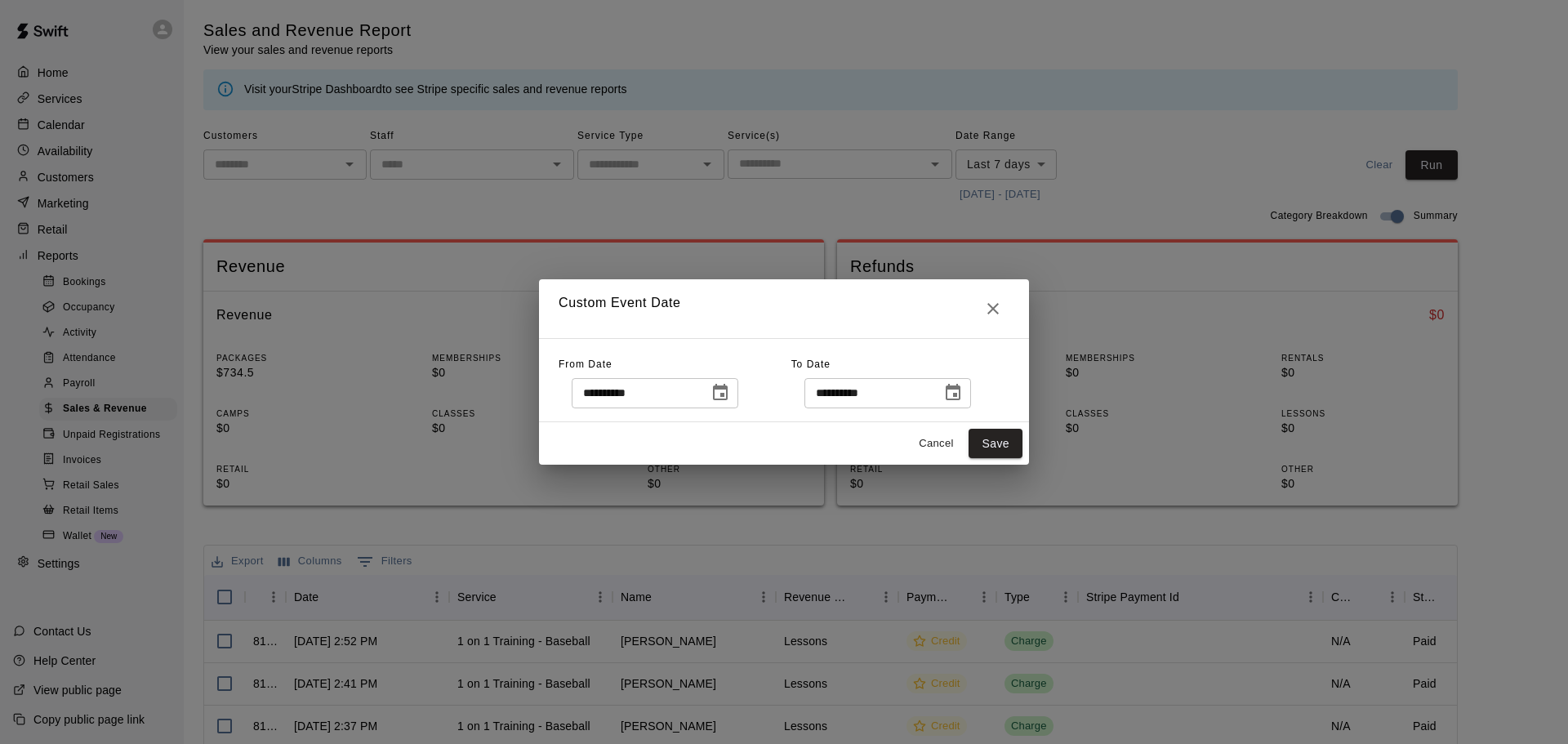
click at [730, 399] on icon "Choose date, selected date is Sep 8, 2025" at bounding box center [720, 393] width 20 height 20
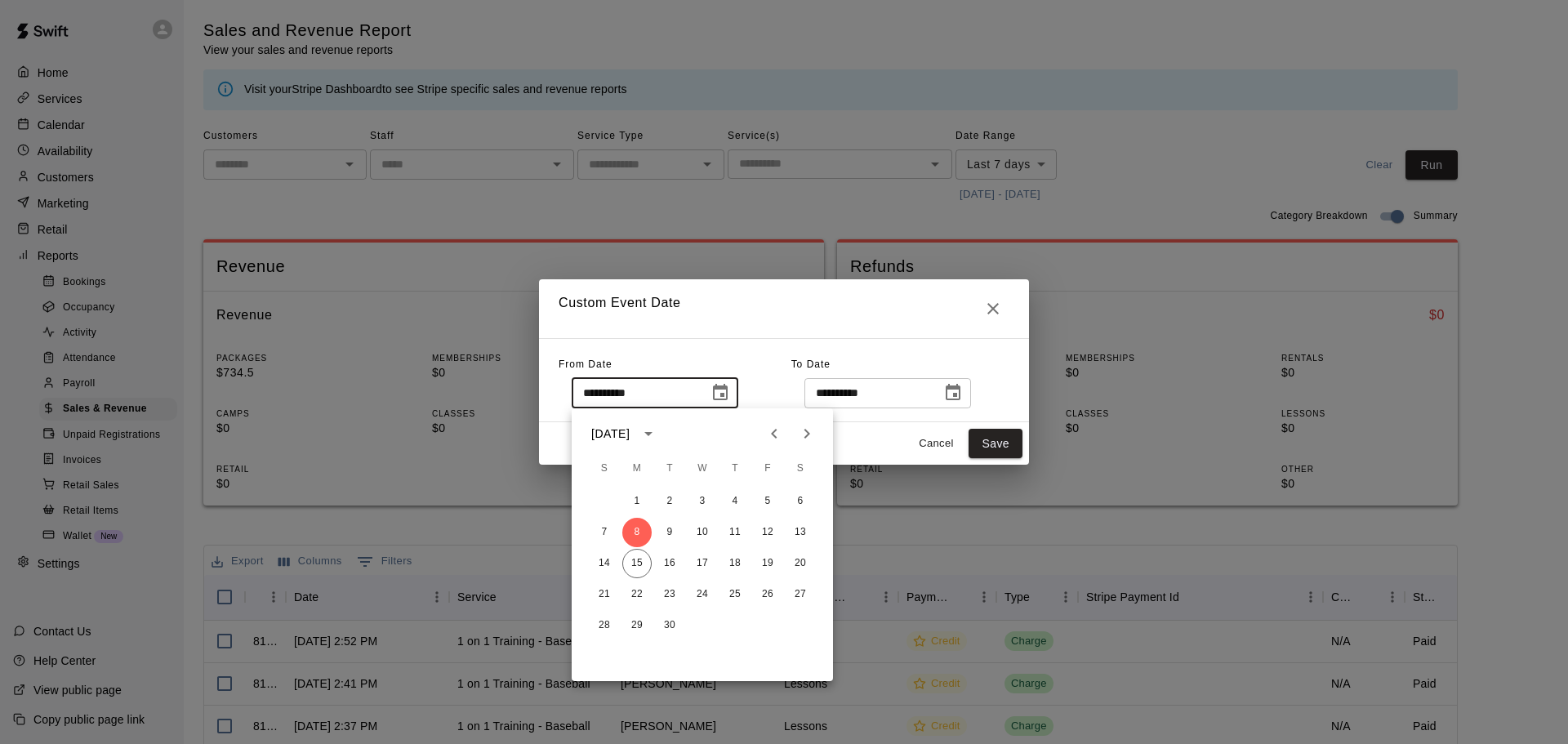
click at [784, 438] on button "Previous month" at bounding box center [774, 434] width 33 height 33
click at [665, 594] on button "19" at bounding box center [669, 595] width 29 height 29
type input "**********"
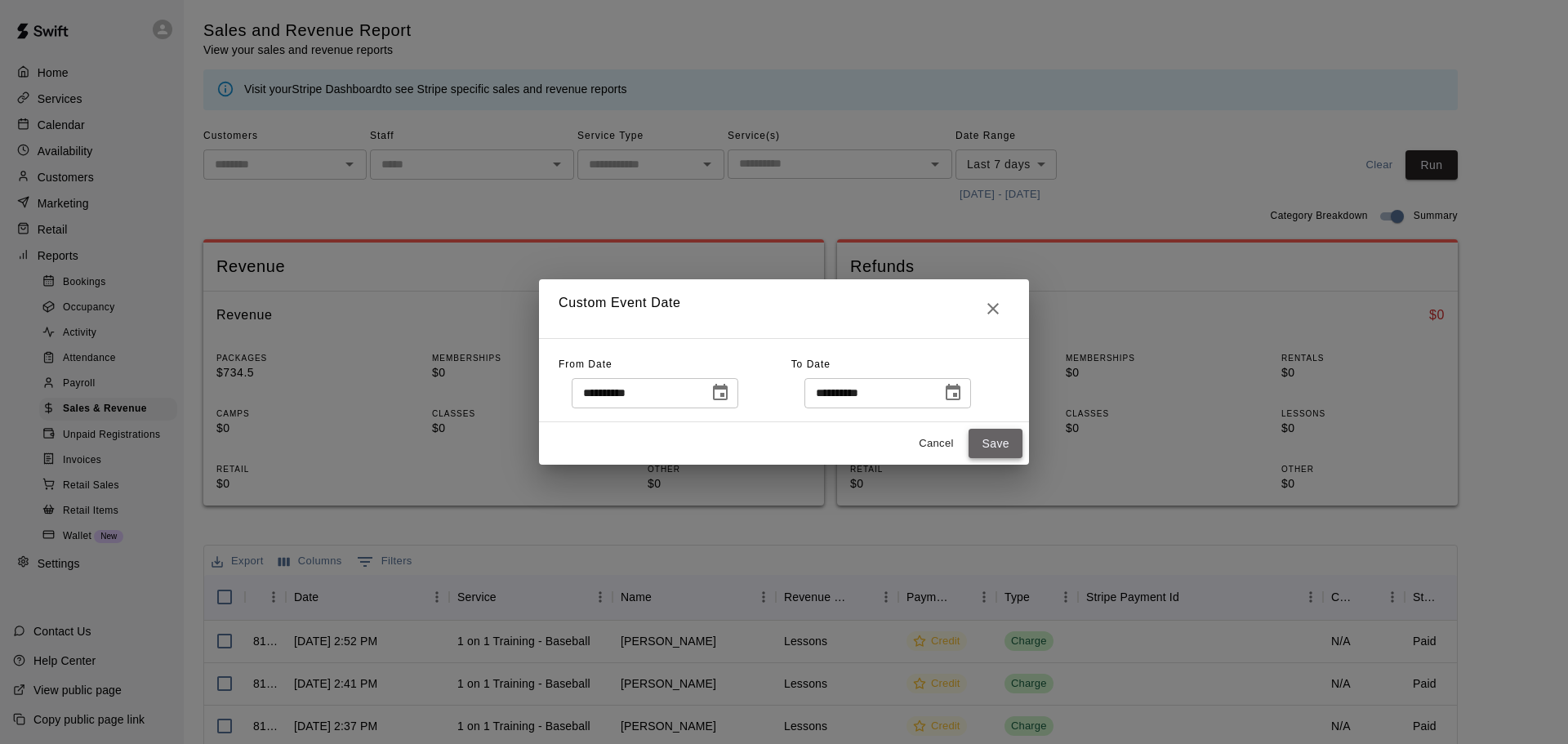
click at [994, 449] on button "Save" at bounding box center [995, 444] width 54 height 30
type input "******"
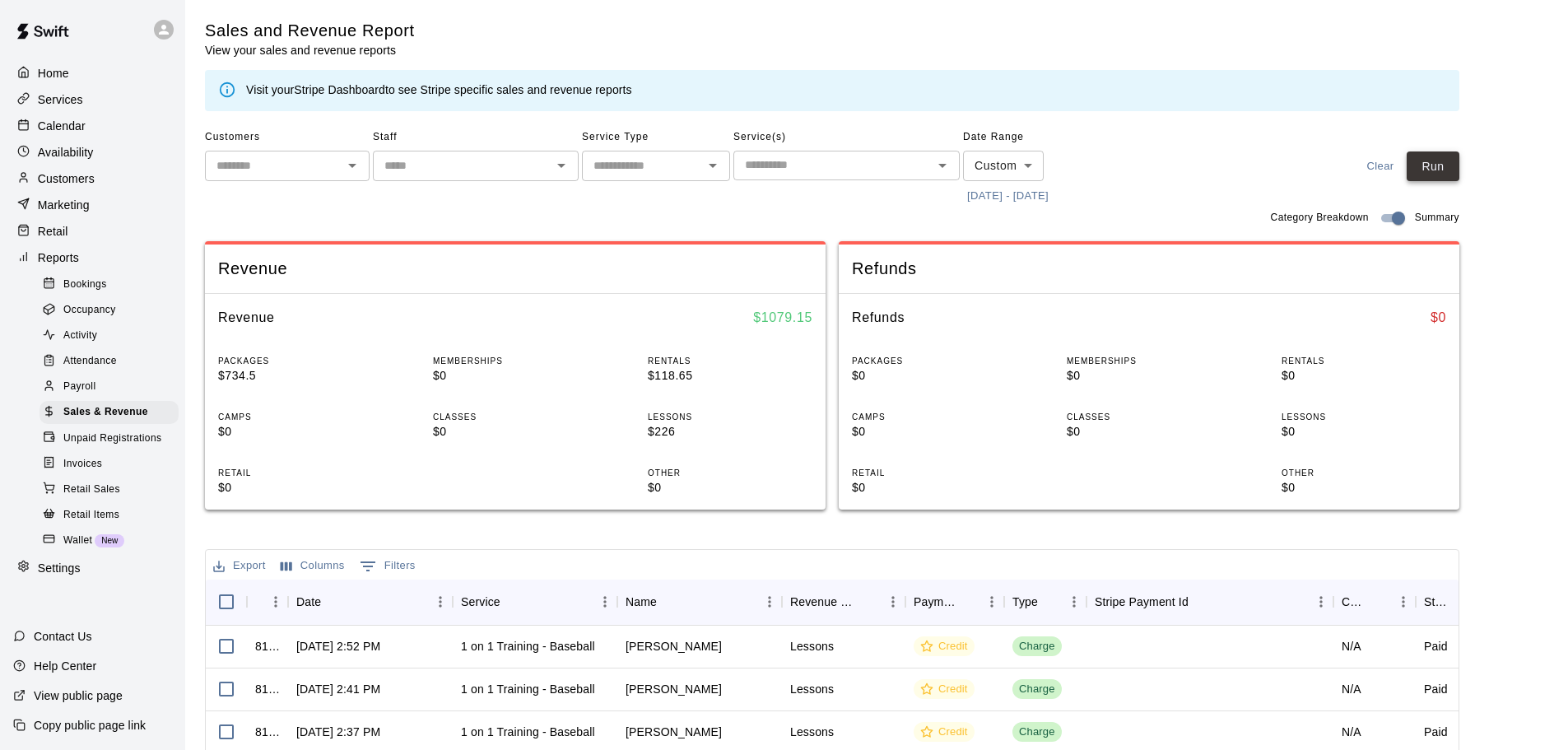
click at [1434, 166] on button "Run" at bounding box center [1433, 166] width 53 height 30
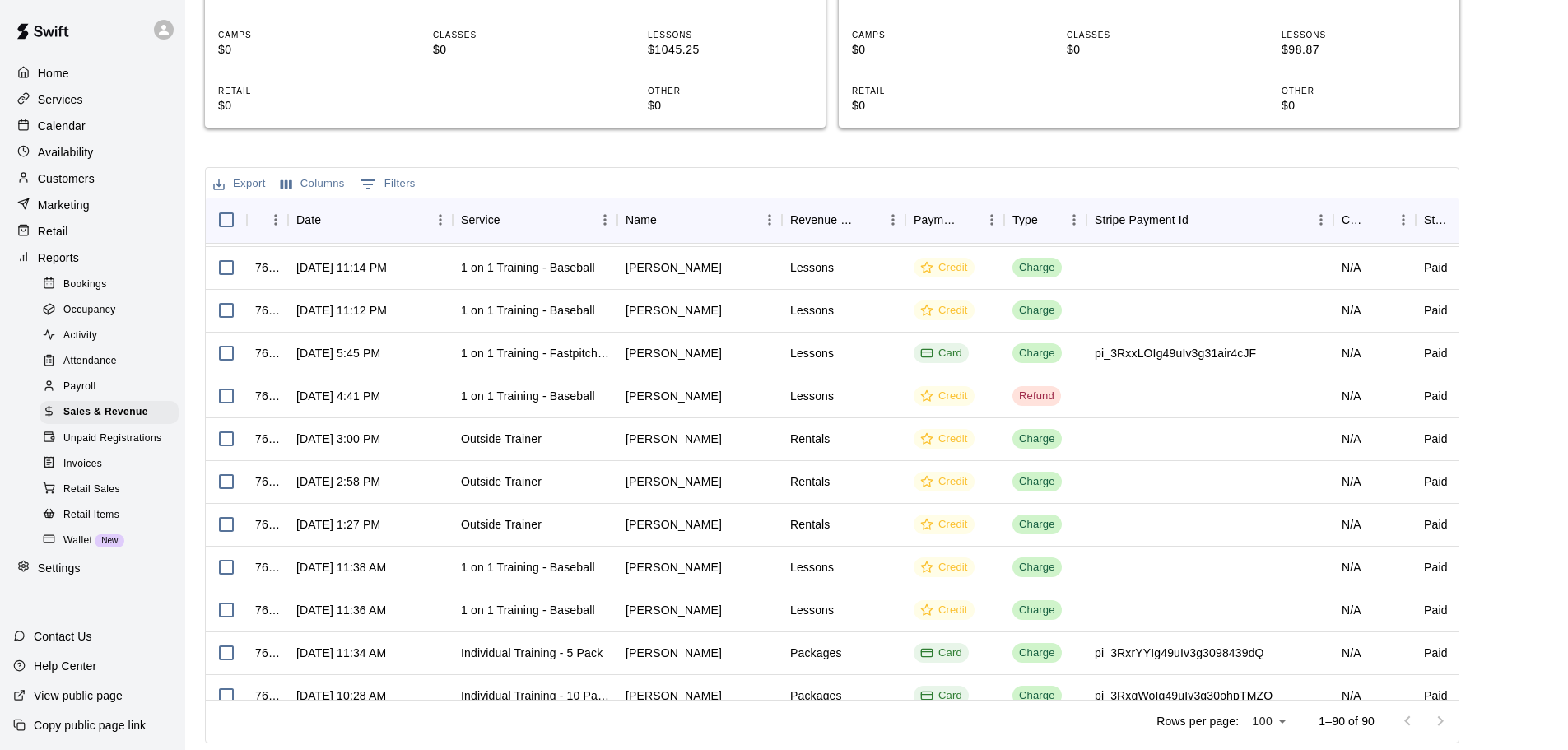
scroll to position [3411, 0]
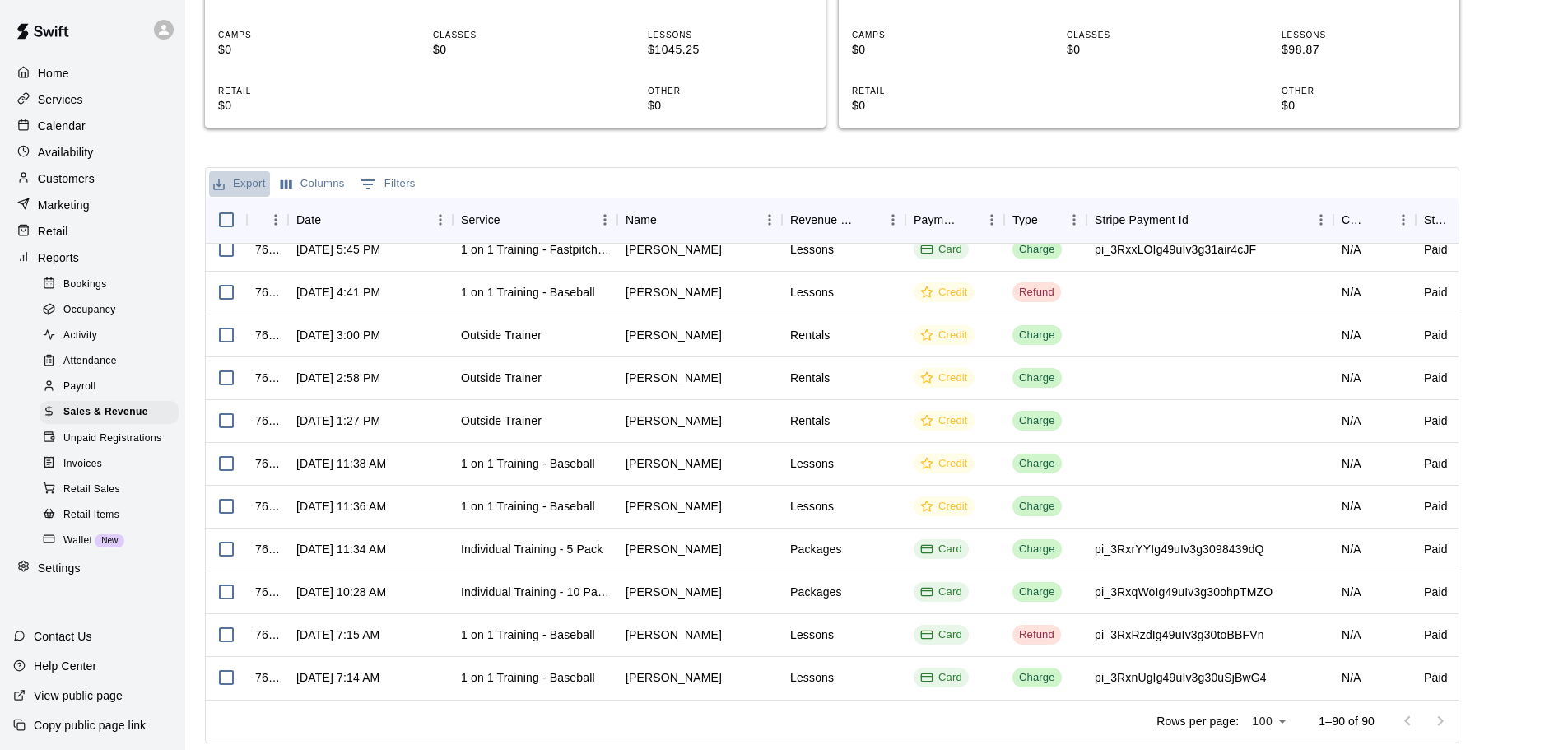
click at [236, 177] on button "Export" at bounding box center [239, 184] width 61 height 25
click at [249, 219] on li "Download as CSV" at bounding box center [272, 217] width 127 height 27
